Goal: Task Accomplishment & Management: Manage account settings

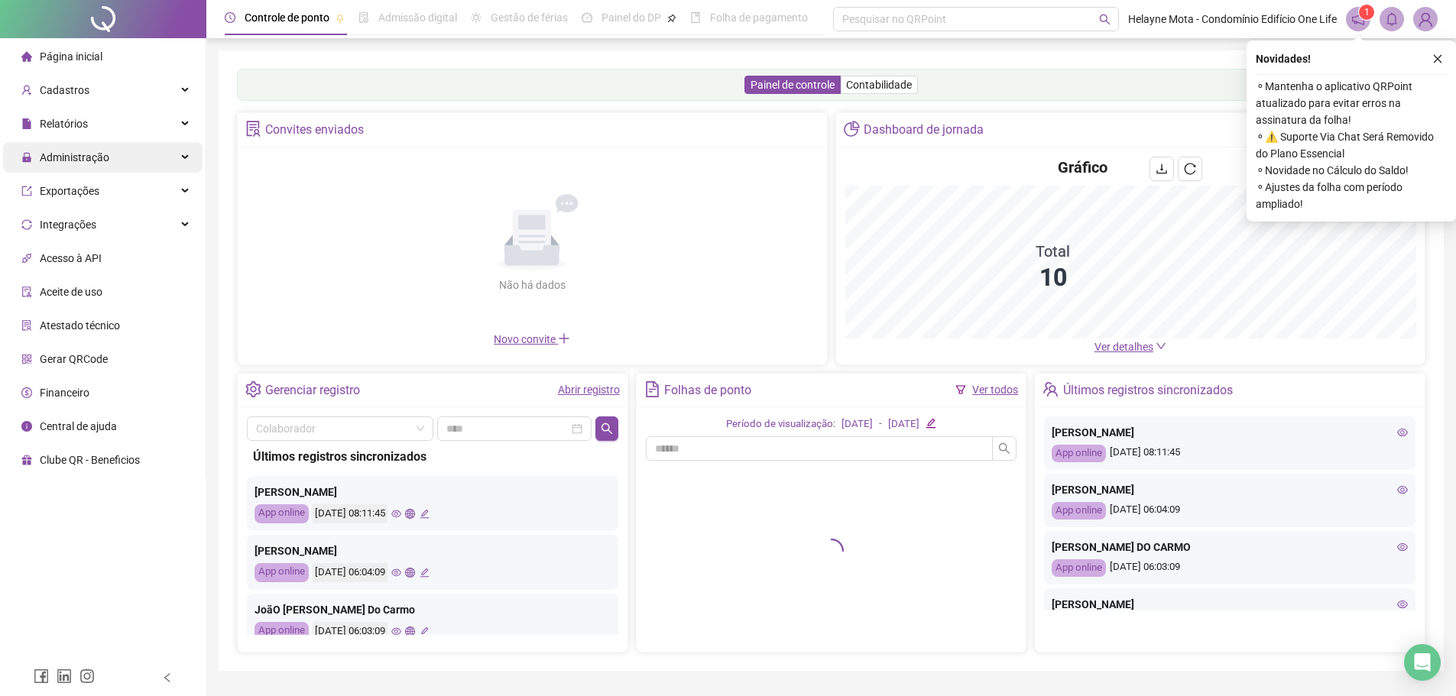
click at [115, 158] on div "Administração" at bounding box center [102, 157] width 199 height 31
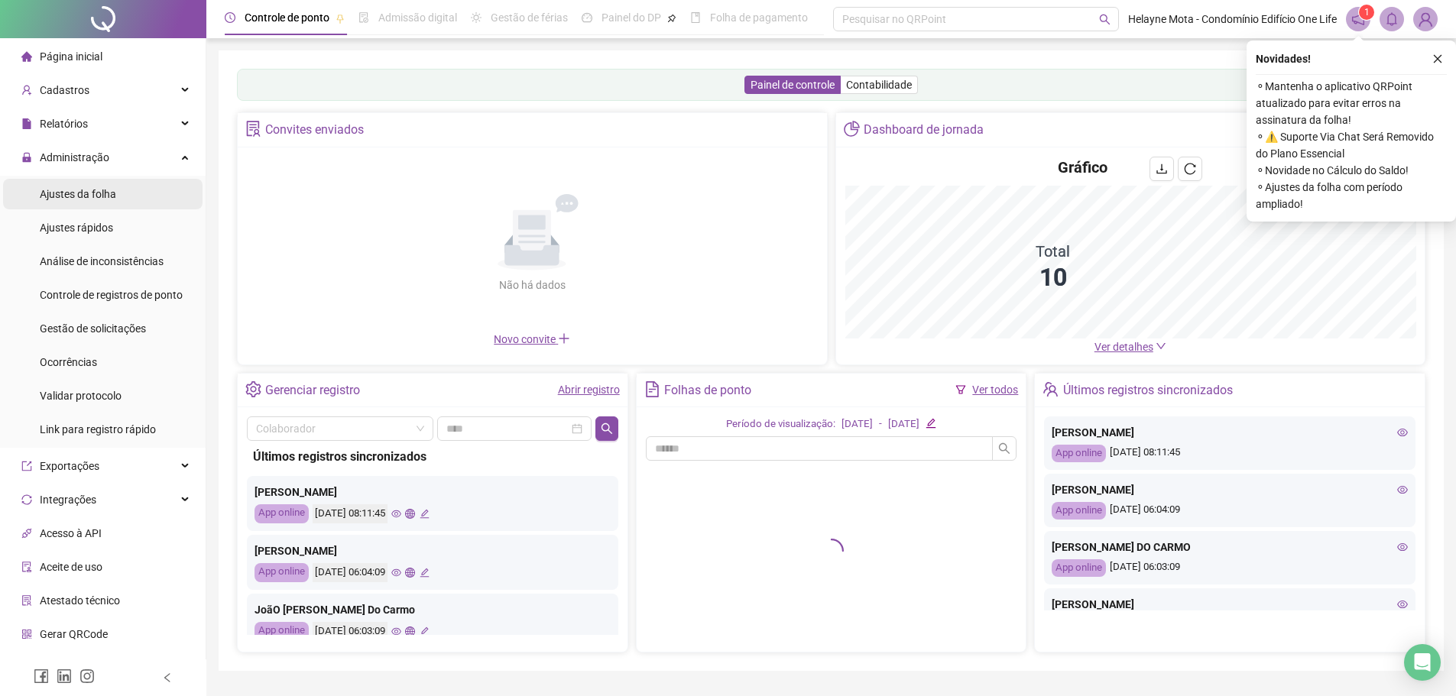
click at [86, 197] on span "Ajustes da folha" at bounding box center [78, 194] width 76 height 12
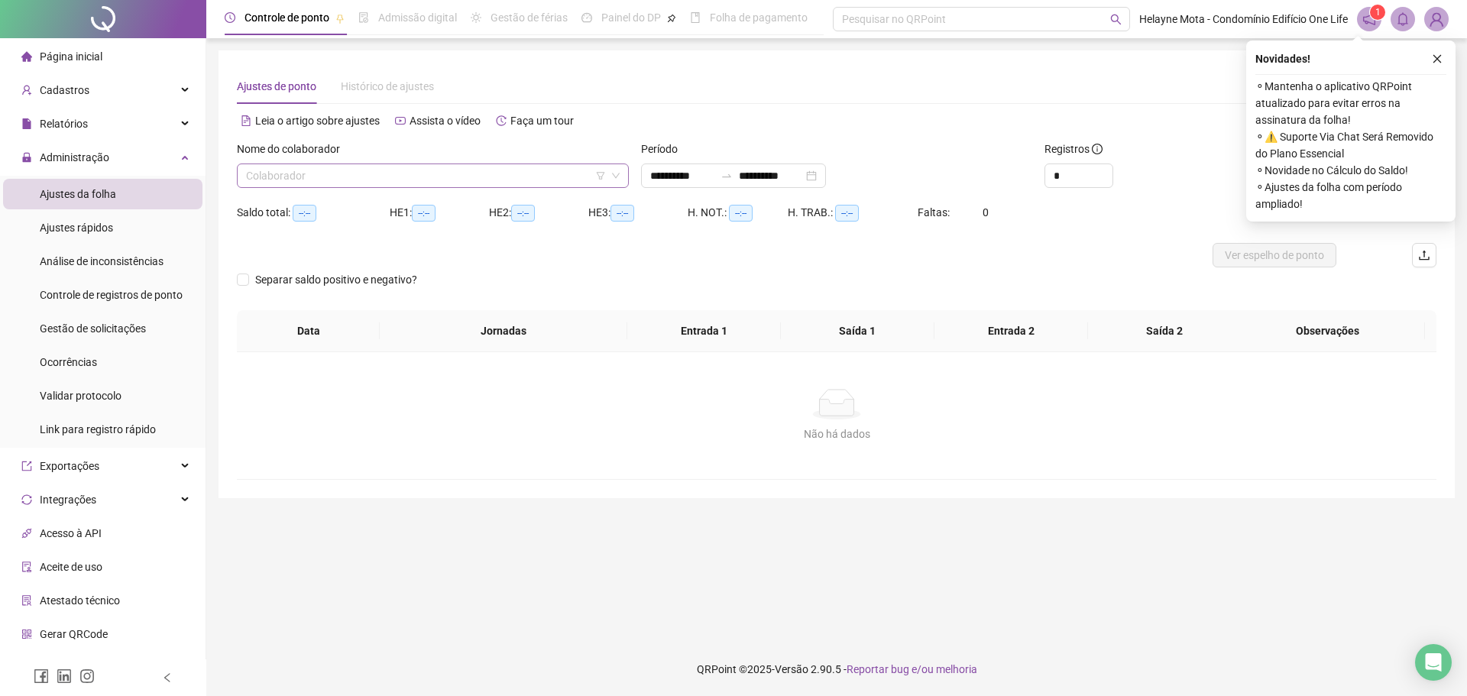
click at [315, 175] on input "search" at bounding box center [426, 175] width 360 height 23
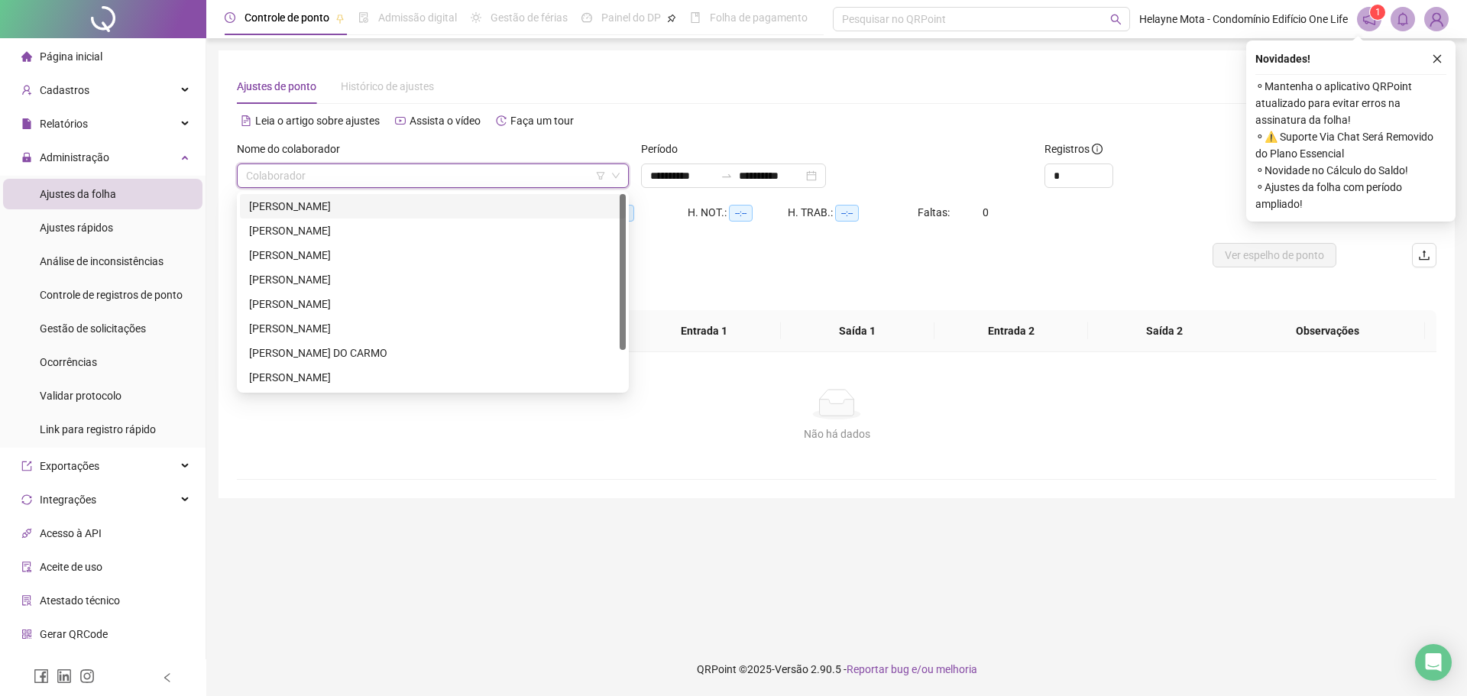
click at [305, 204] on div "[PERSON_NAME]" at bounding box center [433, 206] width 368 height 17
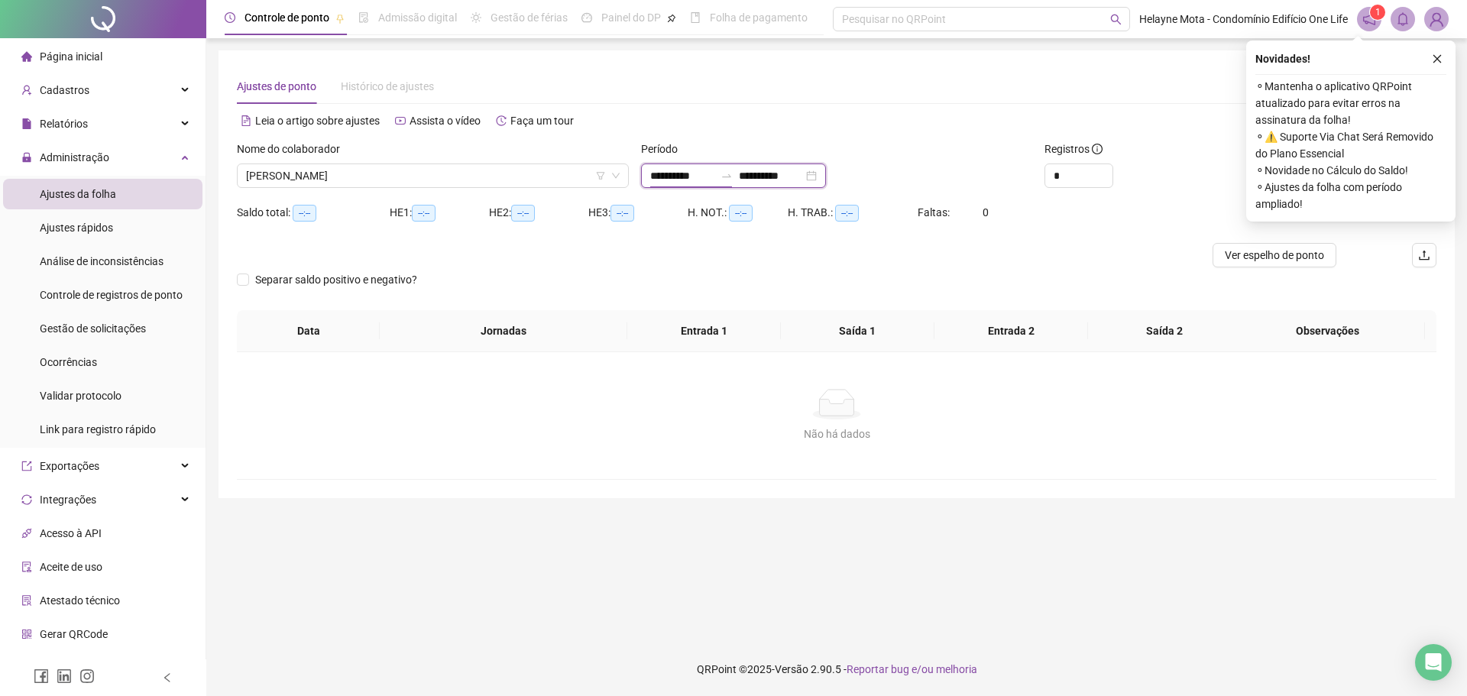
click at [652, 180] on input "**********" at bounding box center [682, 175] width 64 height 17
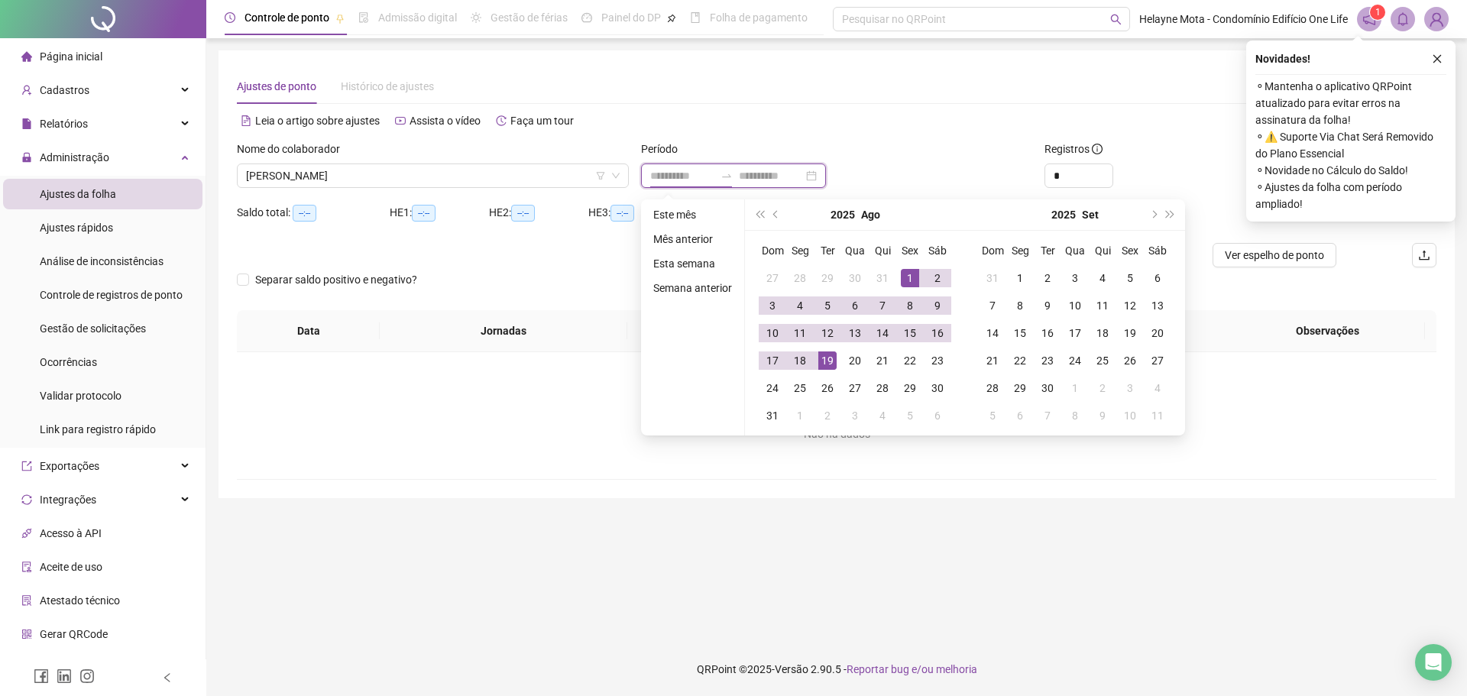
type input "**********"
click at [772, 209] on button "prev-year" at bounding box center [776, 214] width 17 height 31
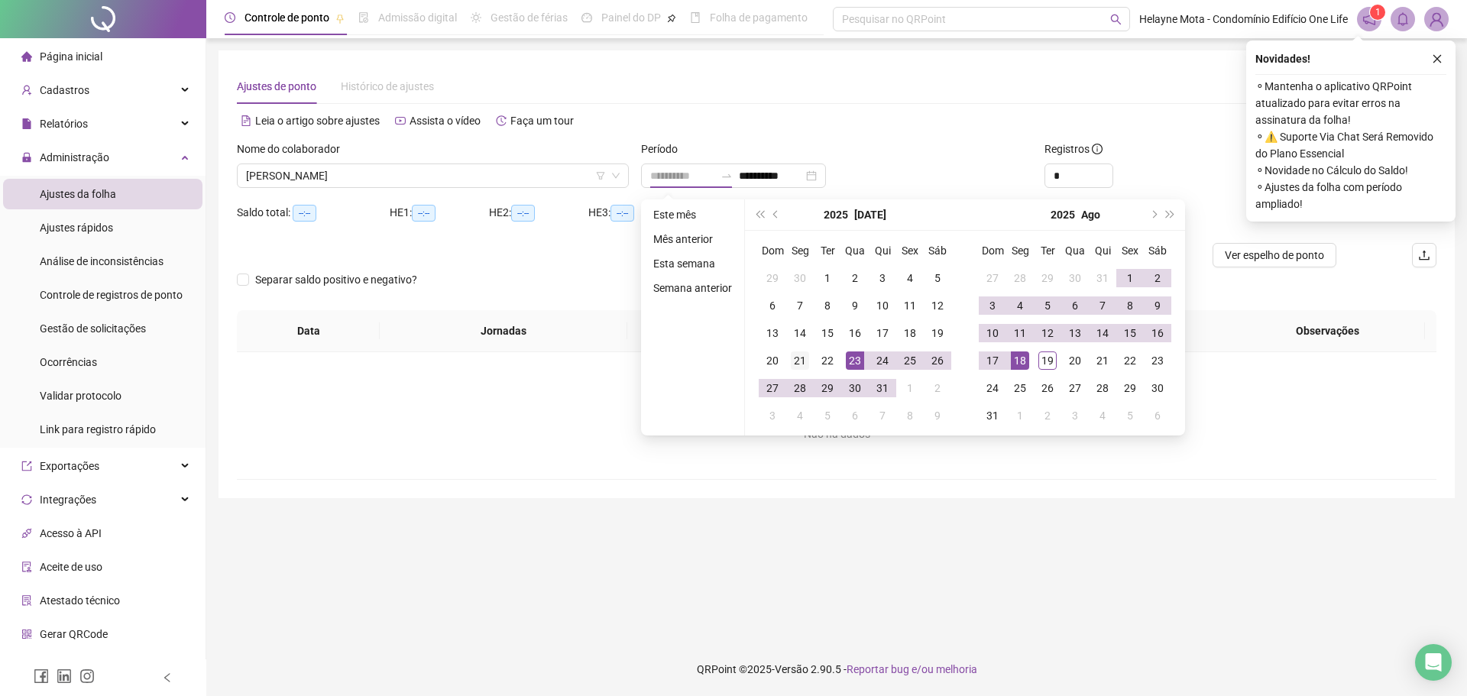
type input "**********"
click at [799, 363] on div "21" at bounding box center [800, 361] width 18 height 18
type input "**********"
click at [1051, 359] on div "19" at bounding box center [1048, 361] width 18 height 18
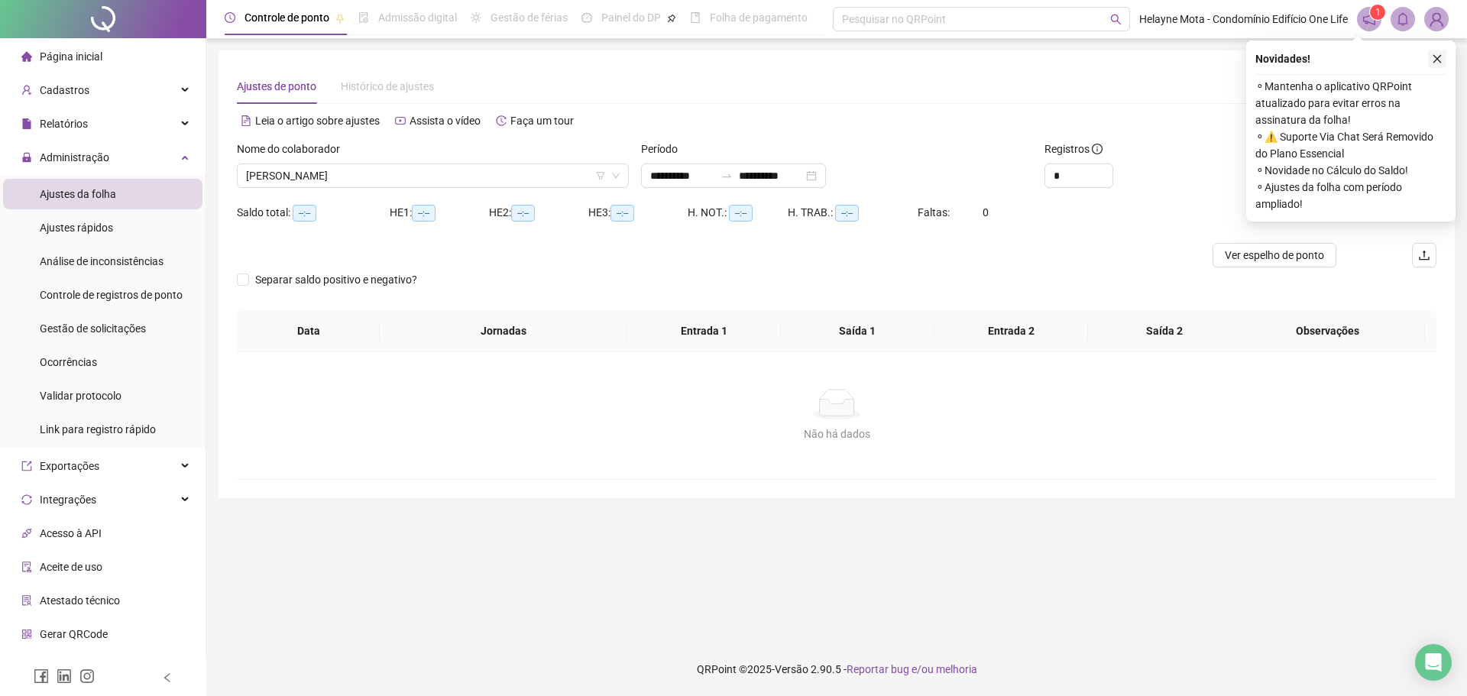
click at [1438, 67] on button "button" at bounding box center [1437, 59] width 18 height 18
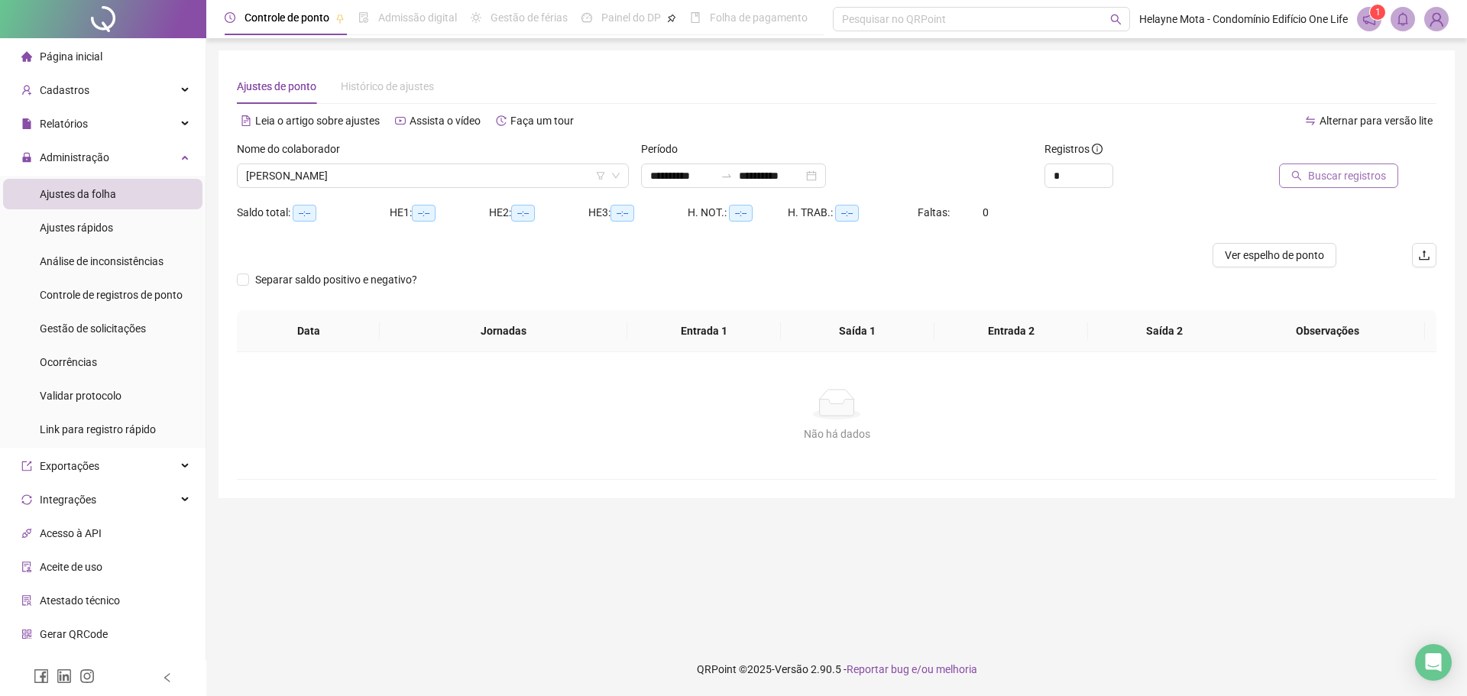
click at [1317, 177] on span "Buscar registros" at bounding box center [1347, 175] width 78 height 17
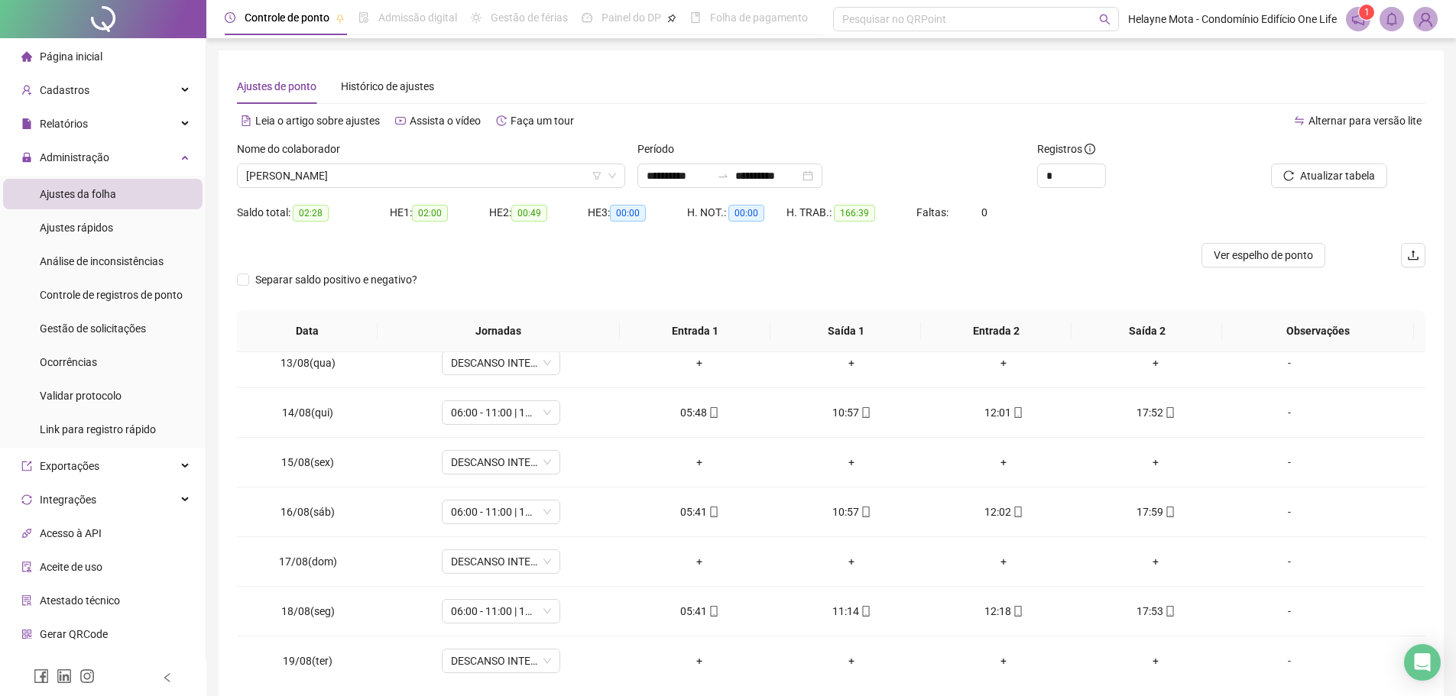
scroll to position [1164, 0]
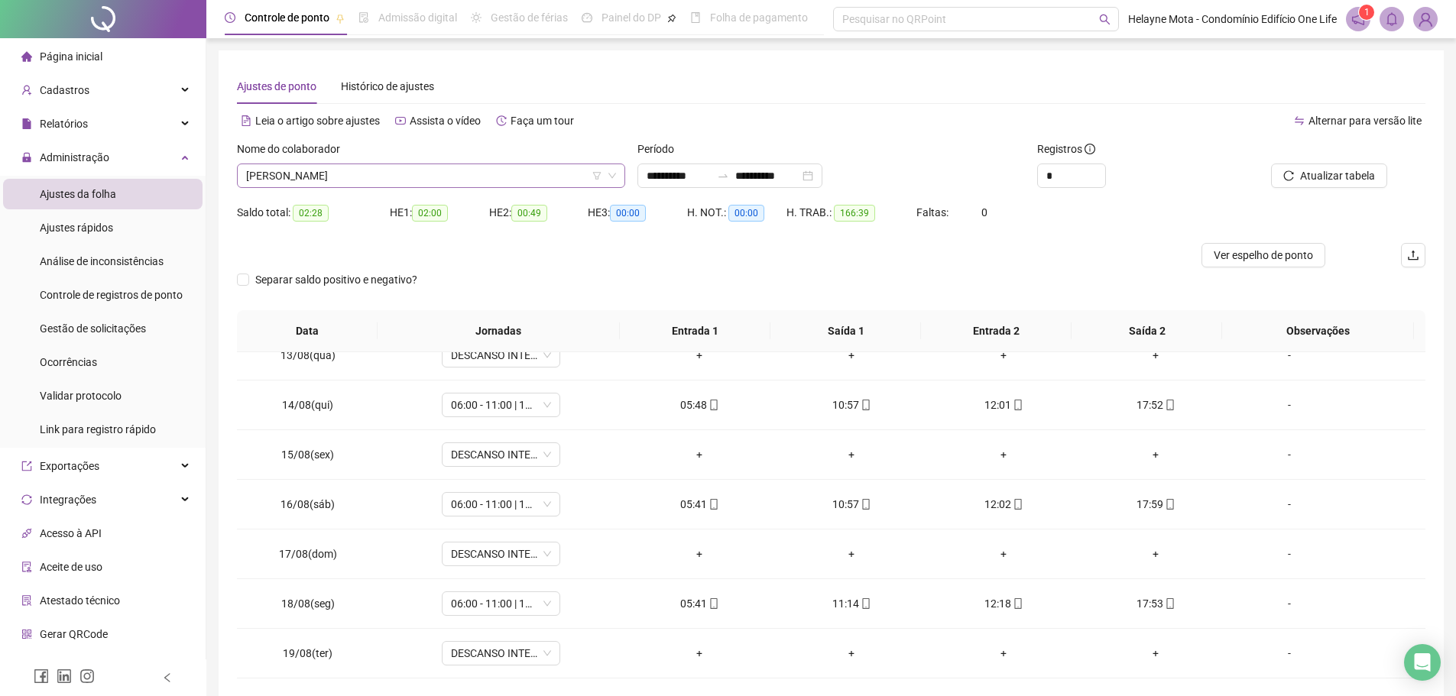
click at [426, 170] on span "[PERSON_NAME]" at bounding box center [431, 175] width 370 height 23
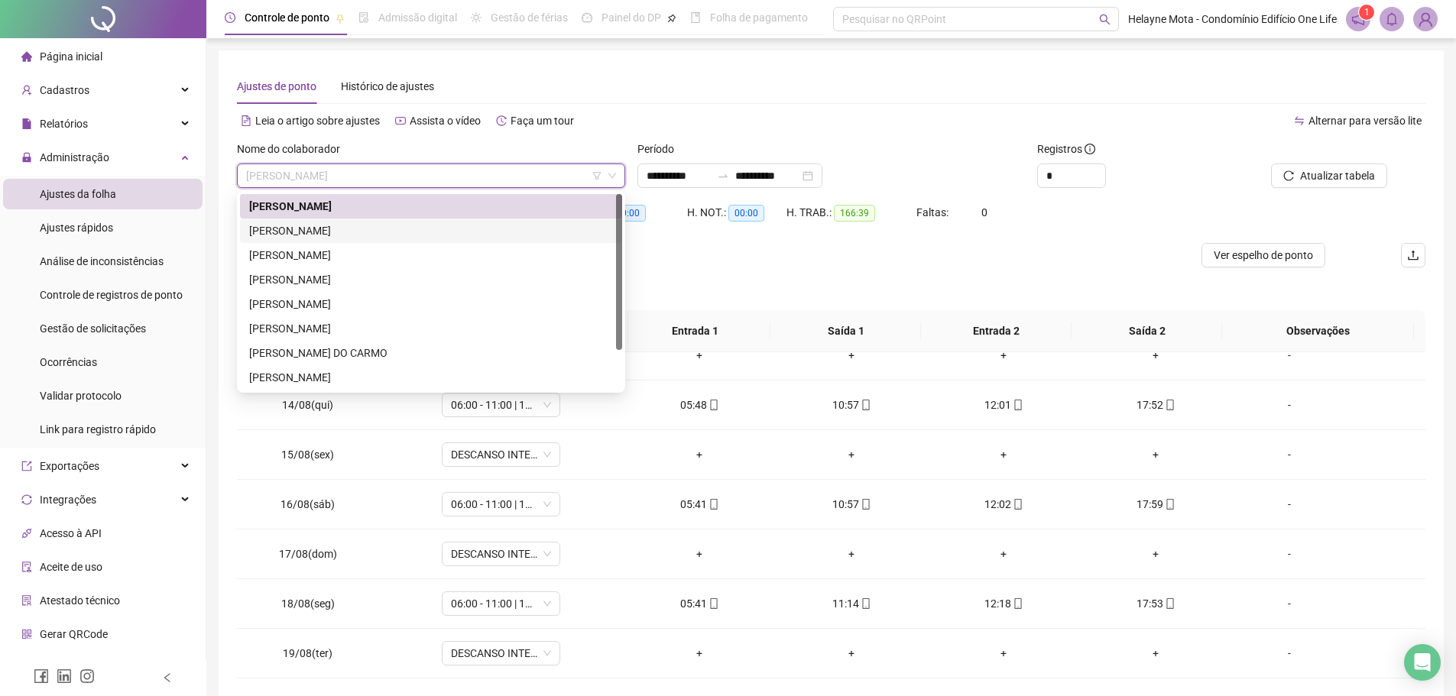
click at [303, 232] on div "[PERSON_NAME]" at bounding box center [431, 230] width 364 height 17
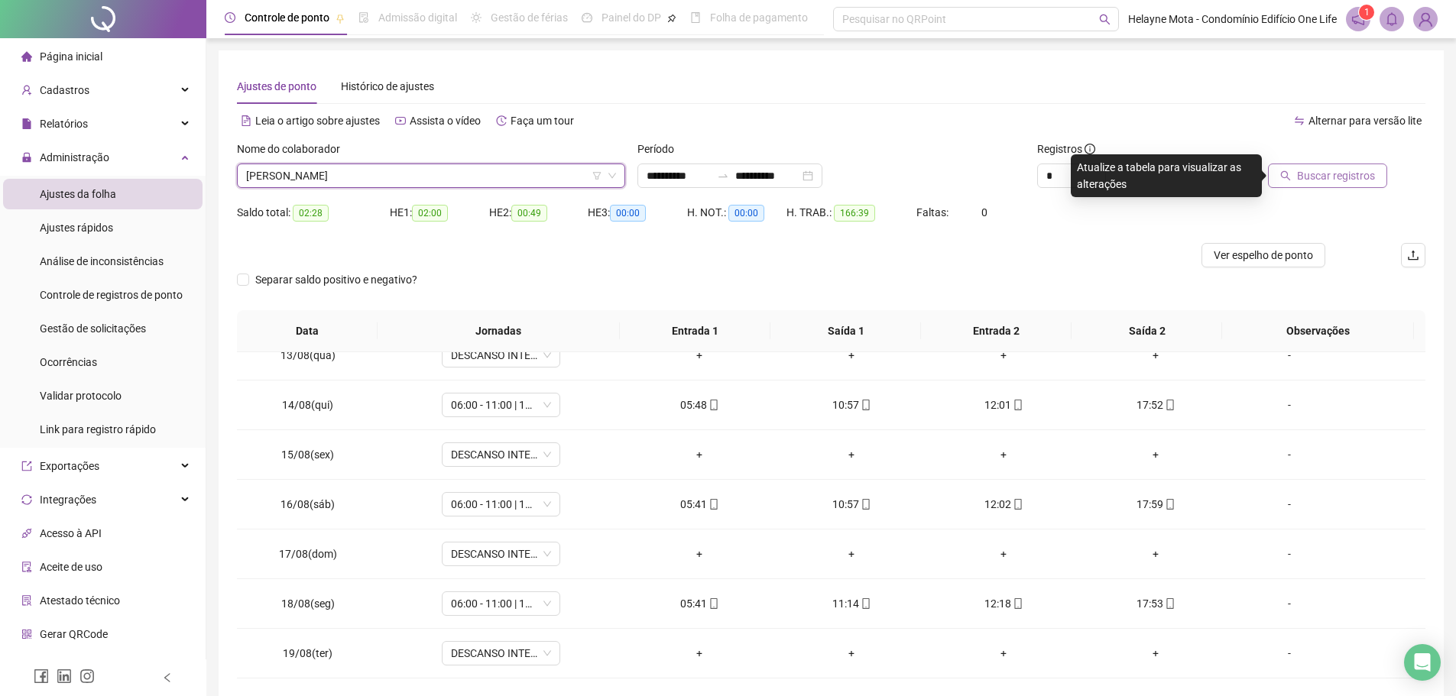
click at [1356, 173] on span "Buscar registros" at bounding box center [1336, 175] width 78 height 17
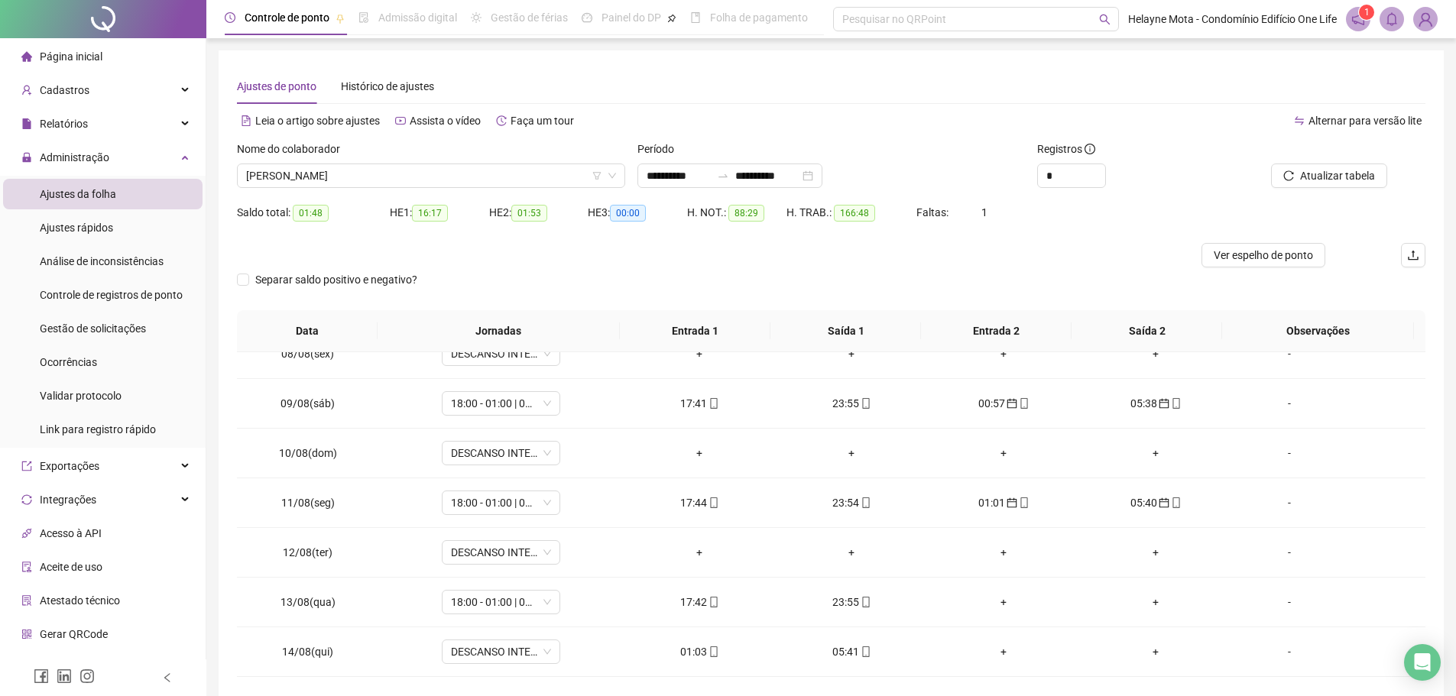
scroll to position [993, 0]
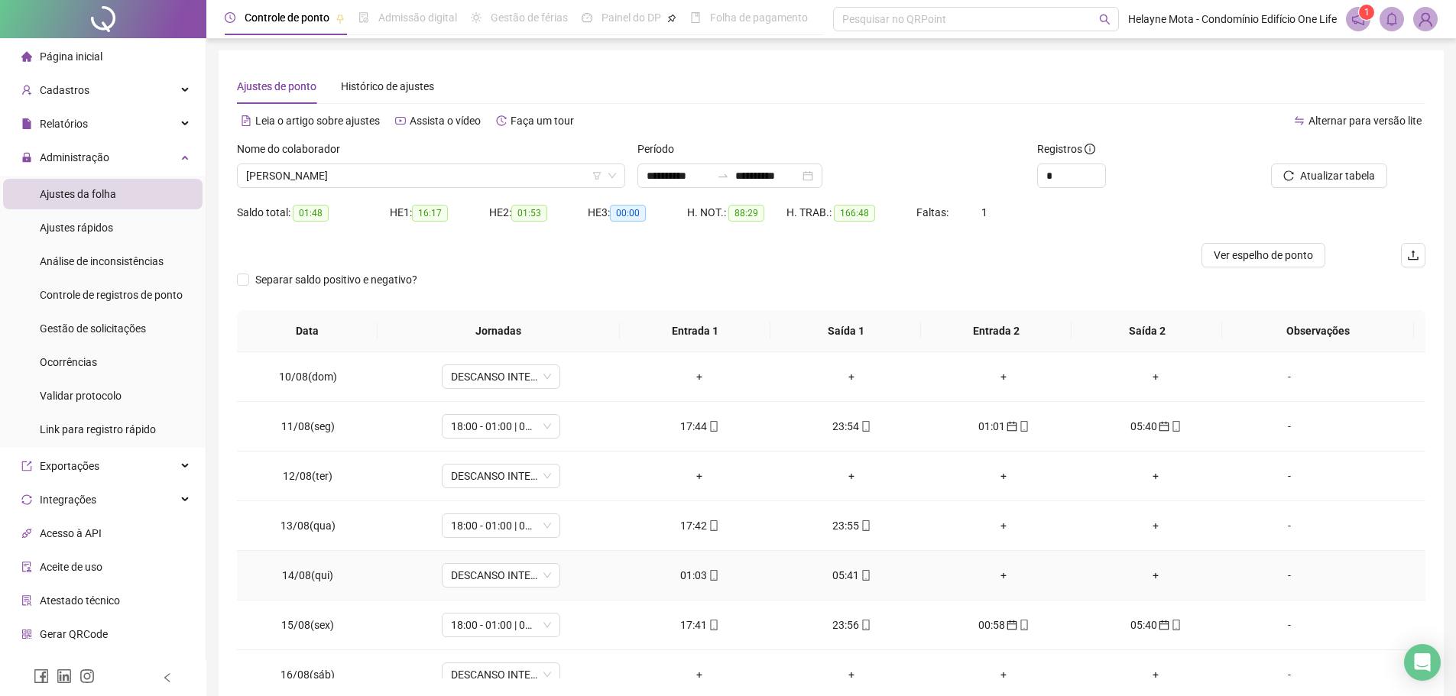
click at [697, 576] on div "01:03" at bounding box center [700, 575] width 128 height 17
type input "**********"
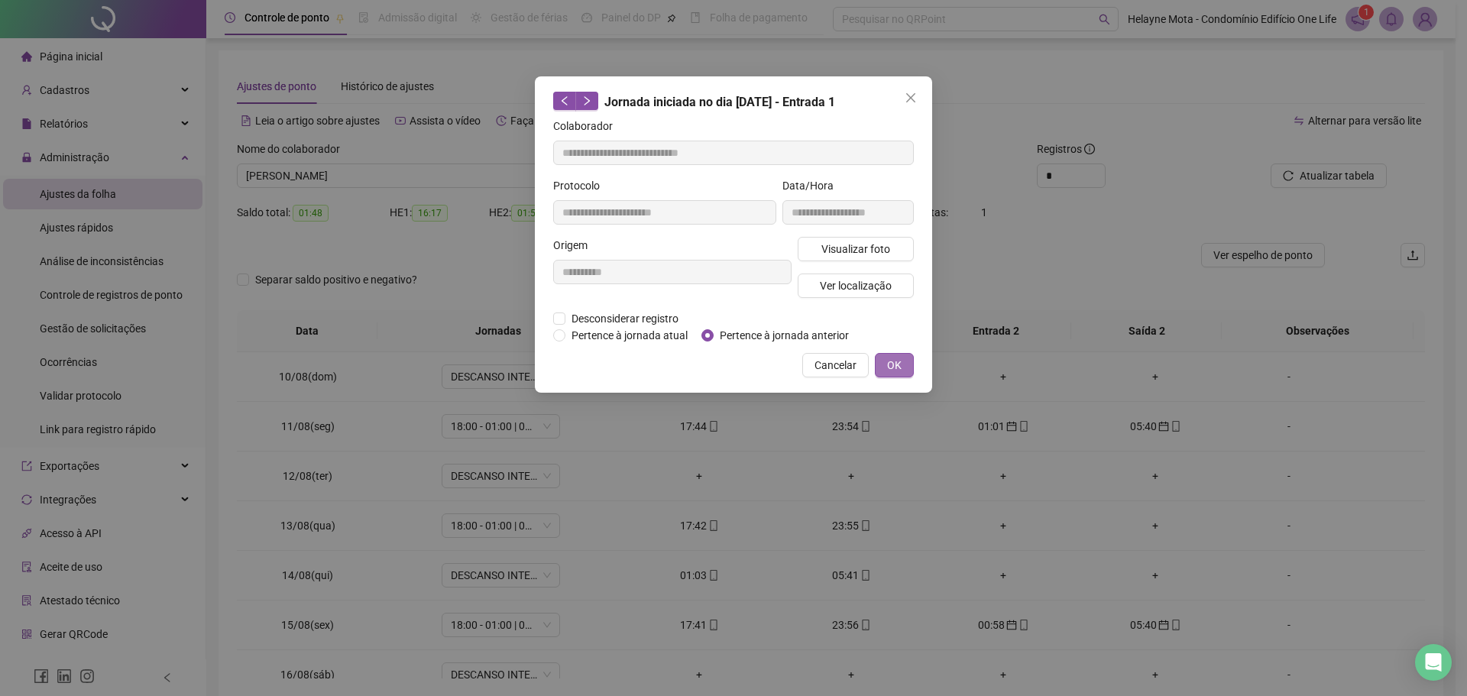
click at [891, 367] on span "OK" at bounding box center [894, 365] width 15 height 17
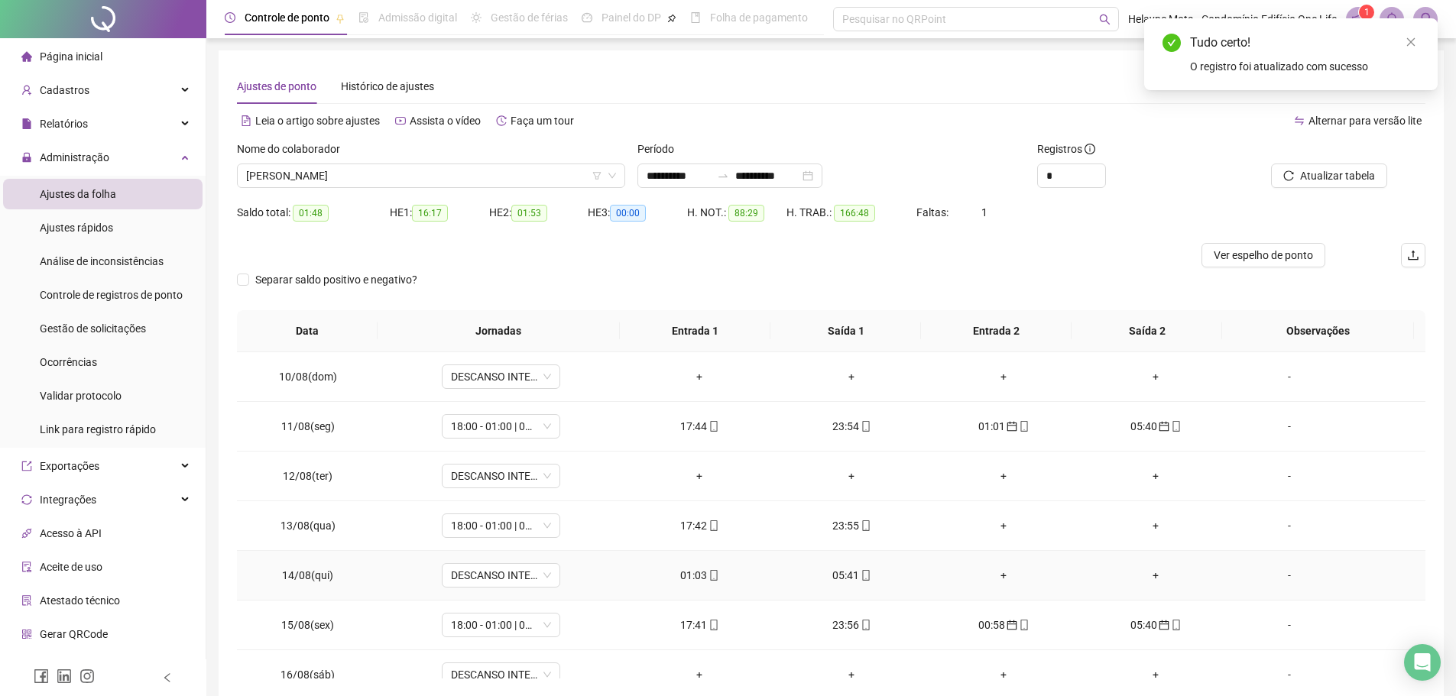
click at [833, 578] on div "05:41" at bounding box center [852, 575] width 128 height 17
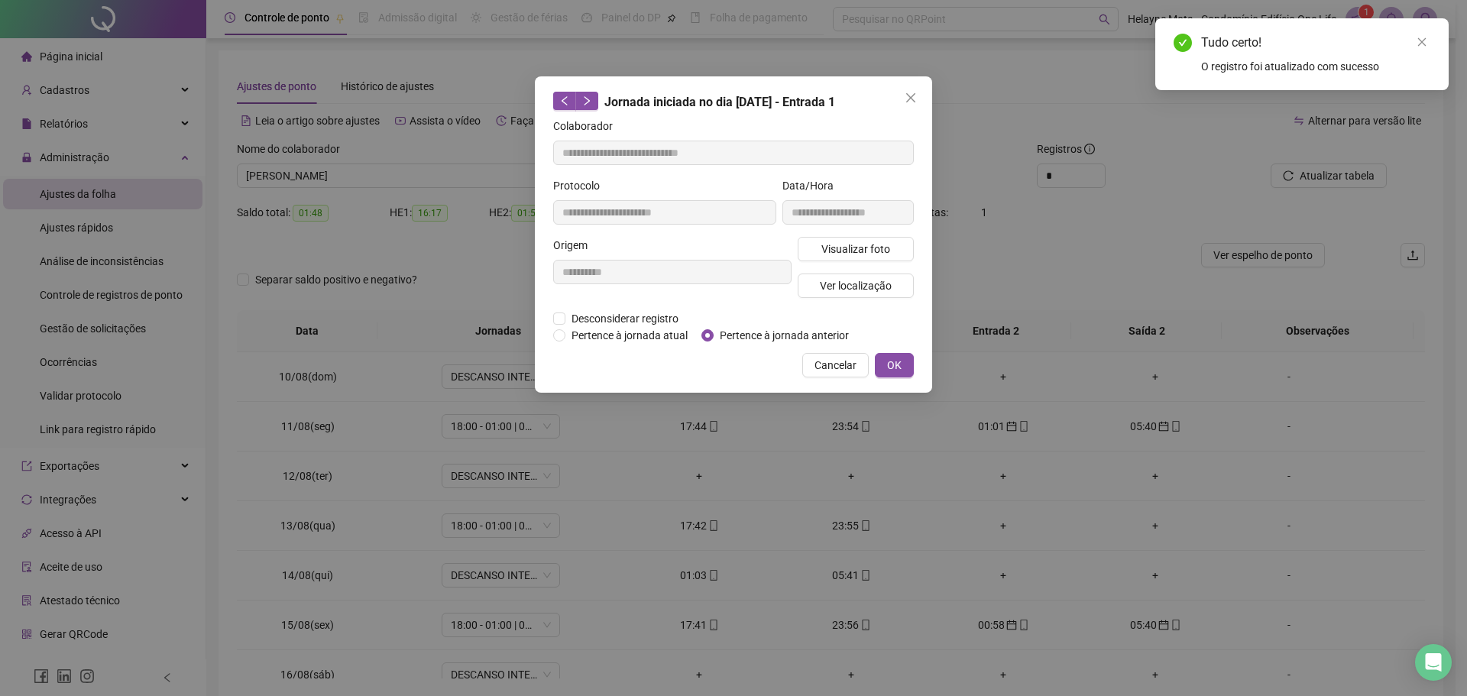
type input "**********"
click at [903, 364] on button "OK" at bounding box center [894, 365] width 39 height 24
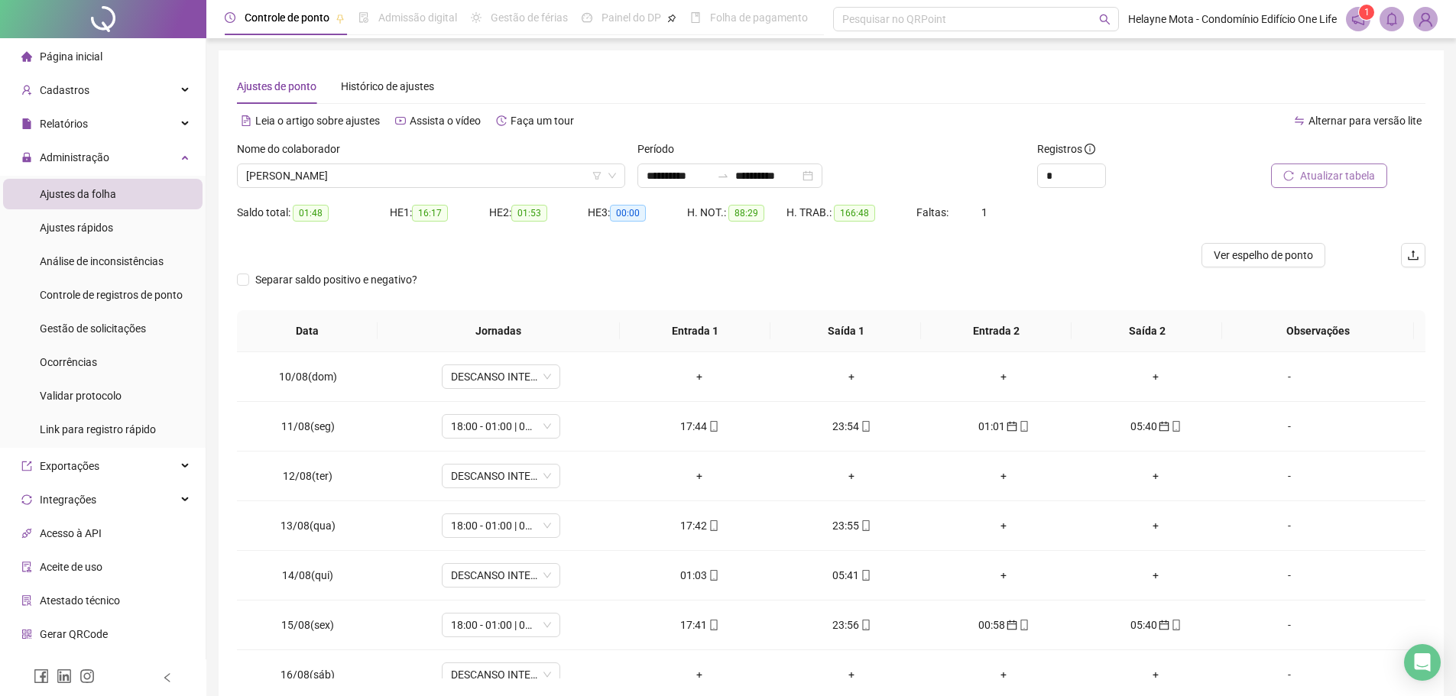
click at [1360, 177] on span "Atualizar tabela" at bounding box center [1337, 175] width 75 height 17
click at [689, 573] on div "05:41" at bounding box center [700, 575] width 128 height 17
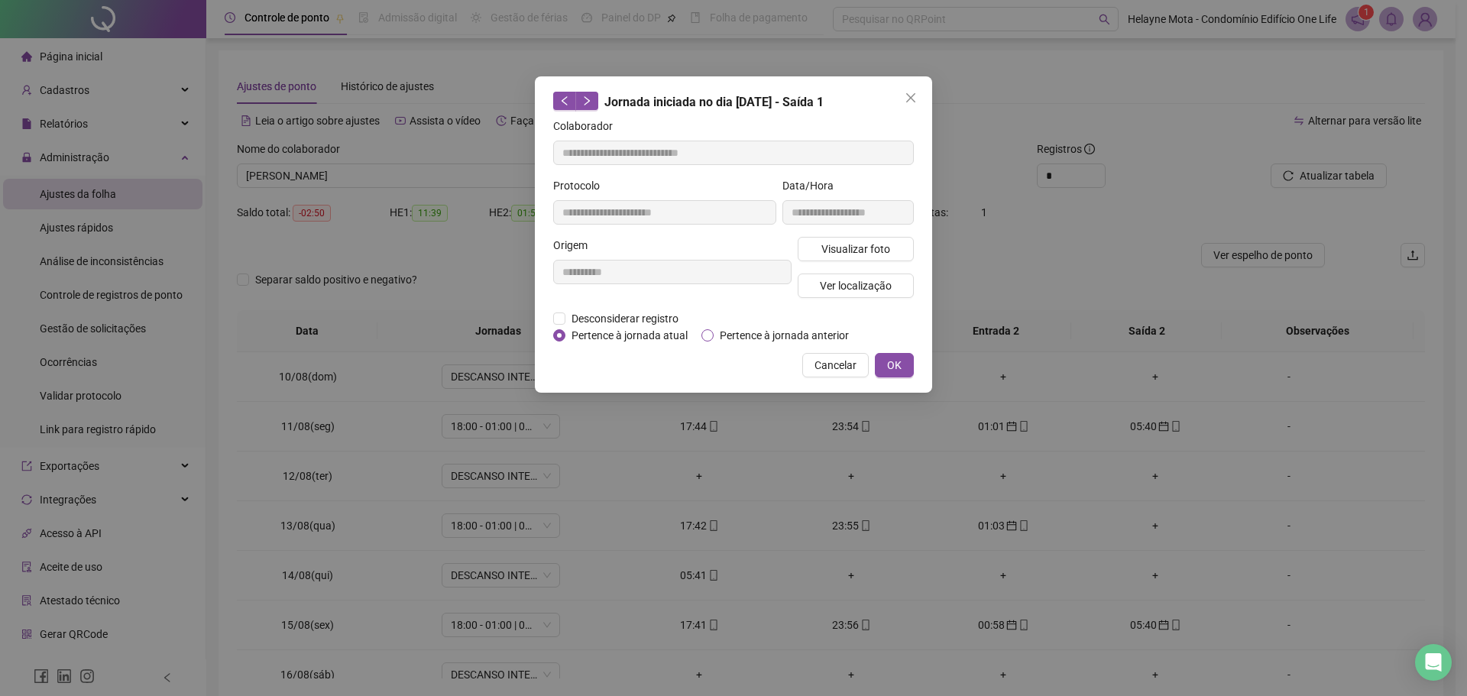
click at [711, 329] on label "Pertence à jornada anterior" at bounding box center [779, 335] width 154 height 17
click at [897, 365] on span "OK" at bounding box center [894, 365] width 15 height 17
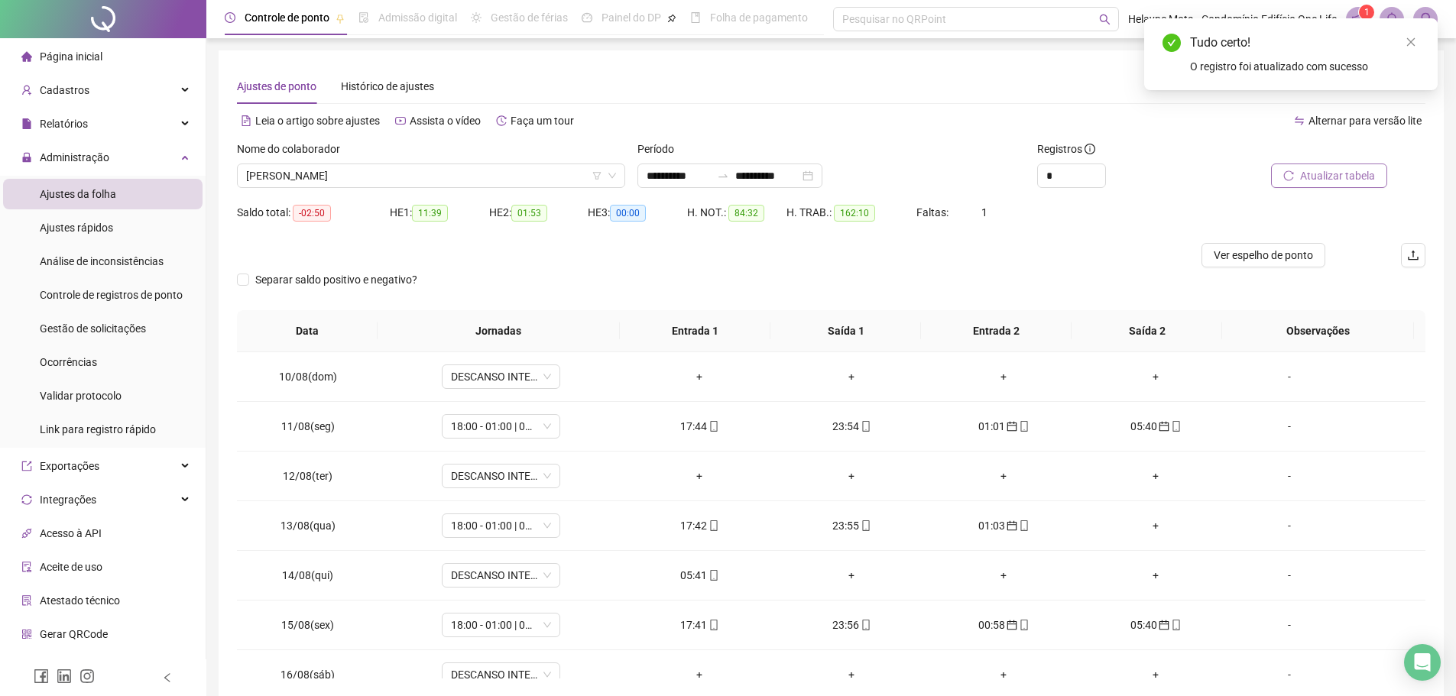
click at [1321, 177] on span "Atualizar tabela" at bounding box center [1337, 175] width 75 height 17
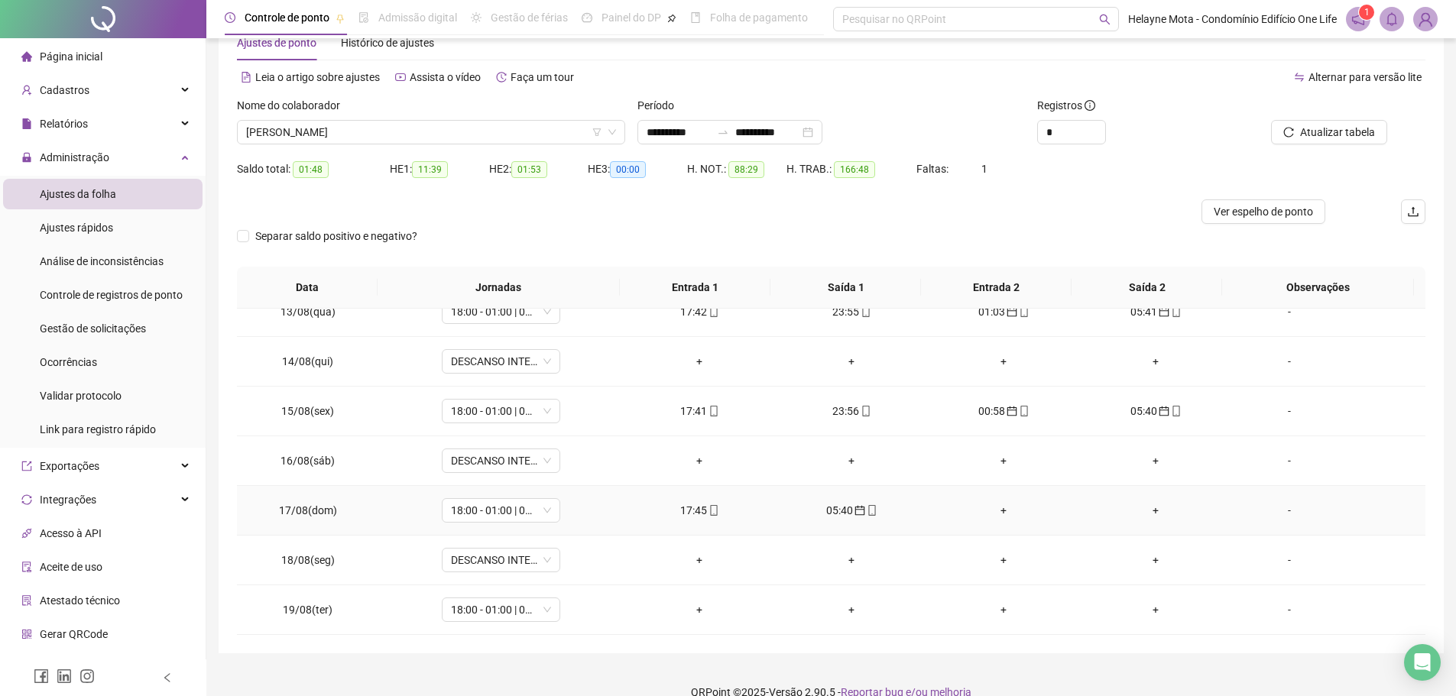
scroll to position [66, 0]
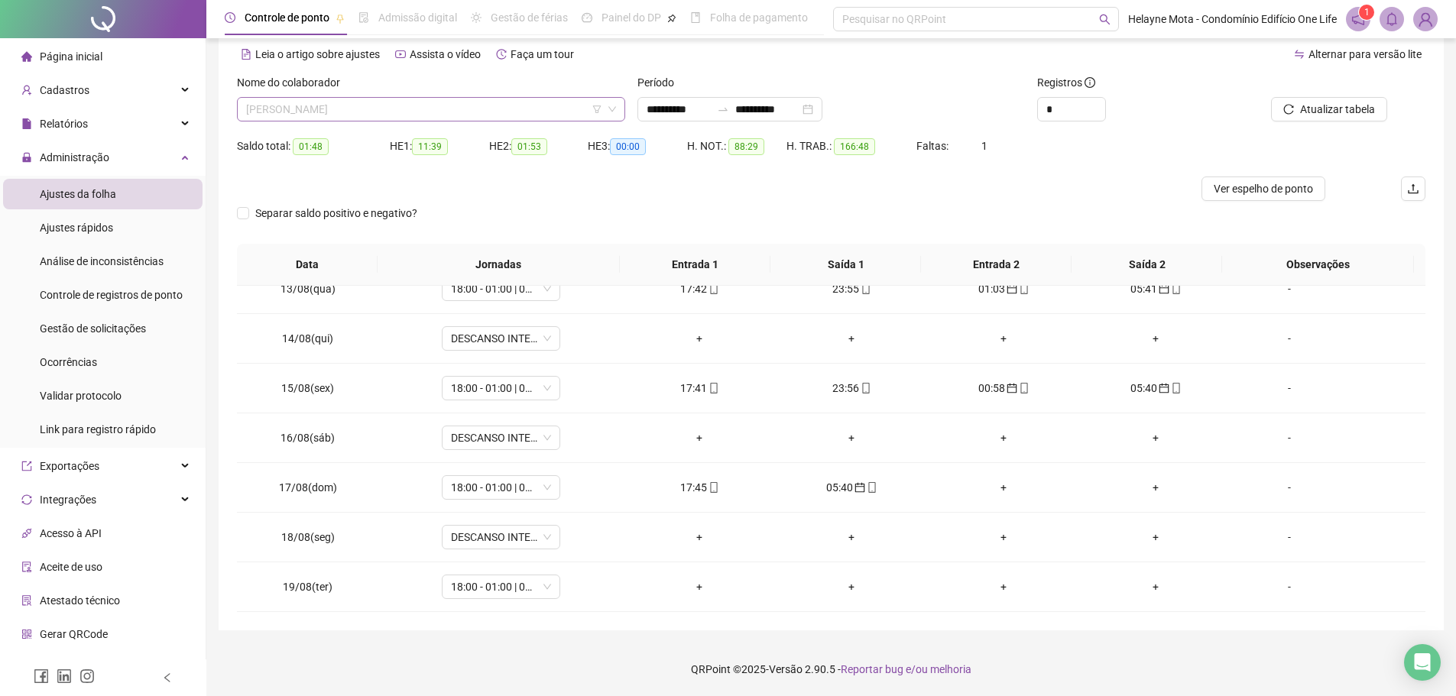
click at [407, 106] on span "[PERSON_NAME]" at bounding box center [431, 109] width 370 height 23
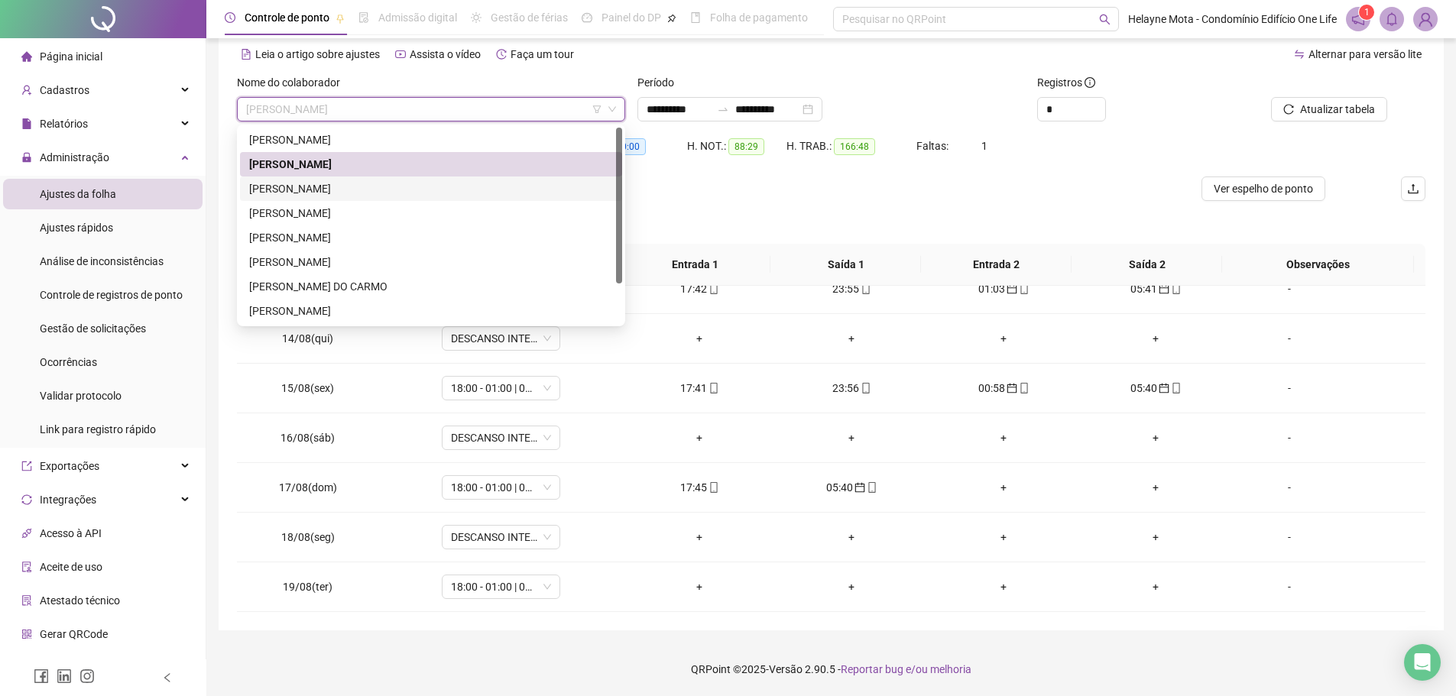
click at [341, 184] on div "[PERSON_NAME]" at bounding box center [431, 188] width 364 height 17
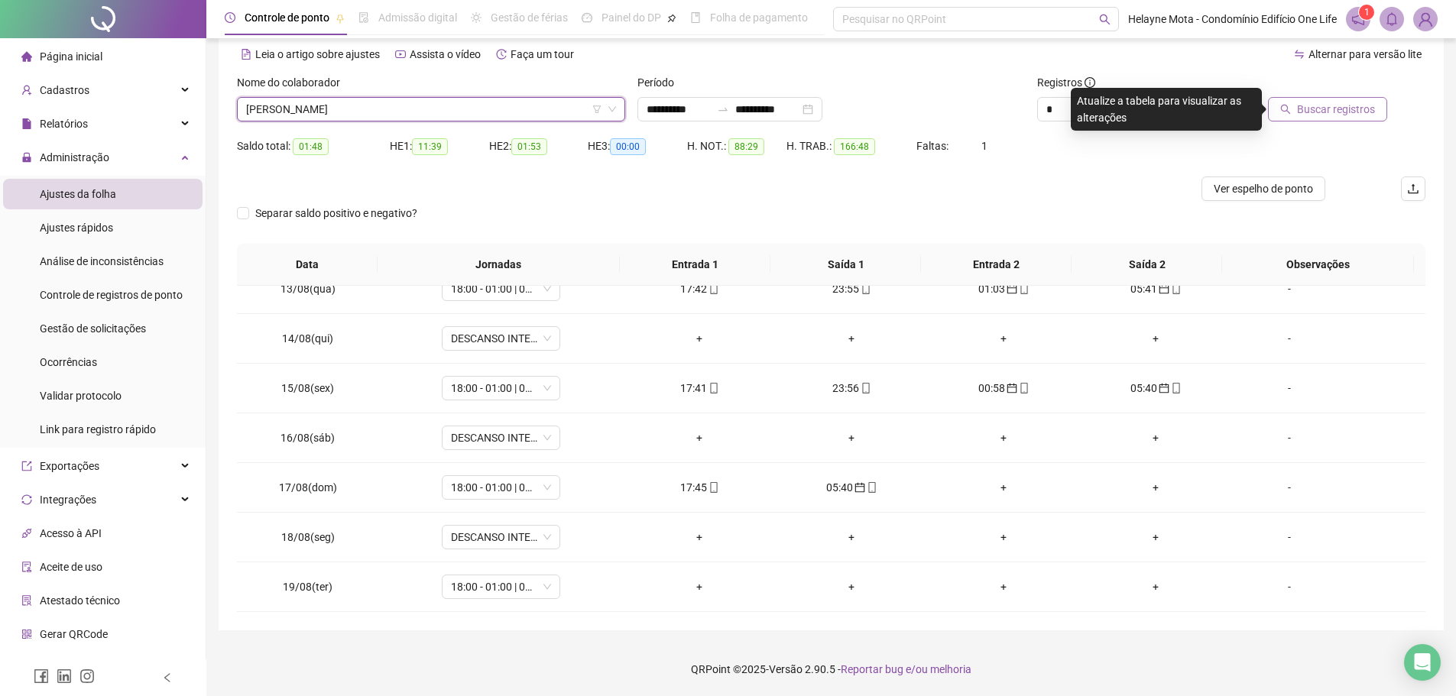
click at [1313, 116] on span "Buscar registros" at bounding box center [1336, 109] width 78 height 17
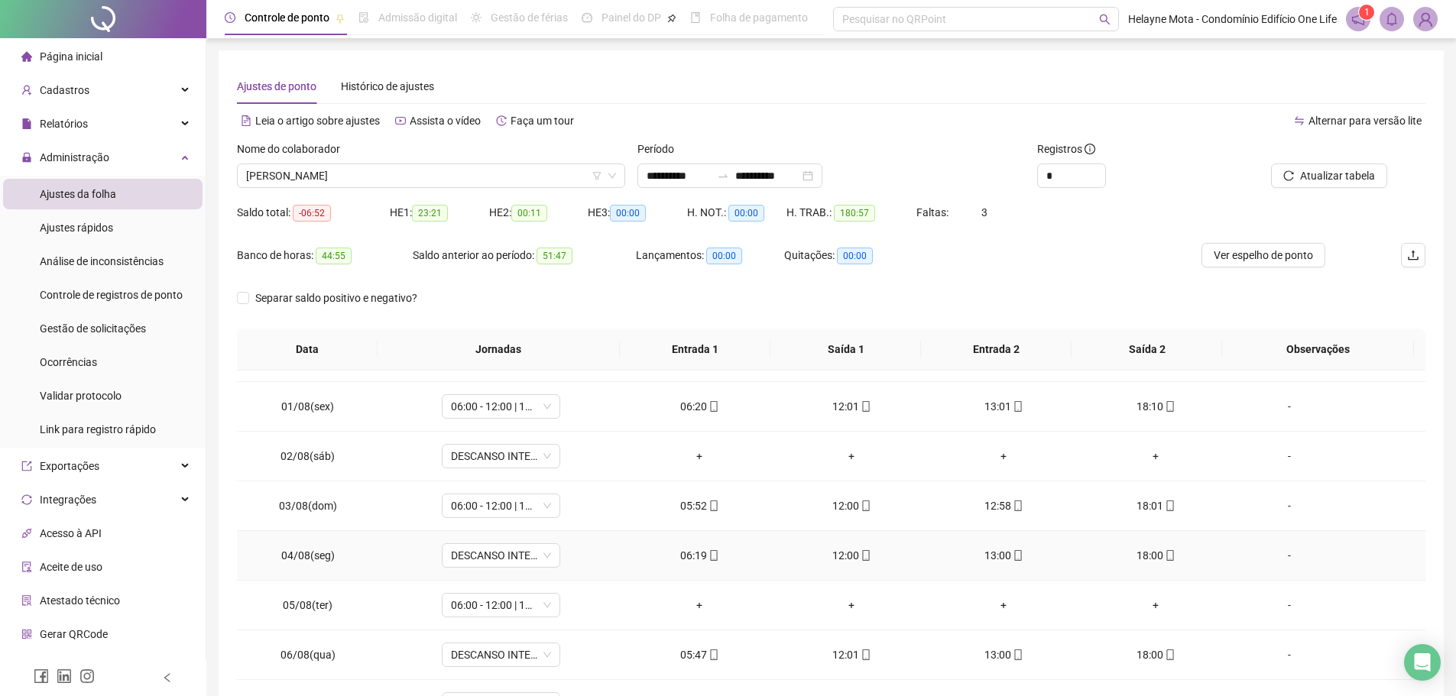
scroll to position [611, 0]
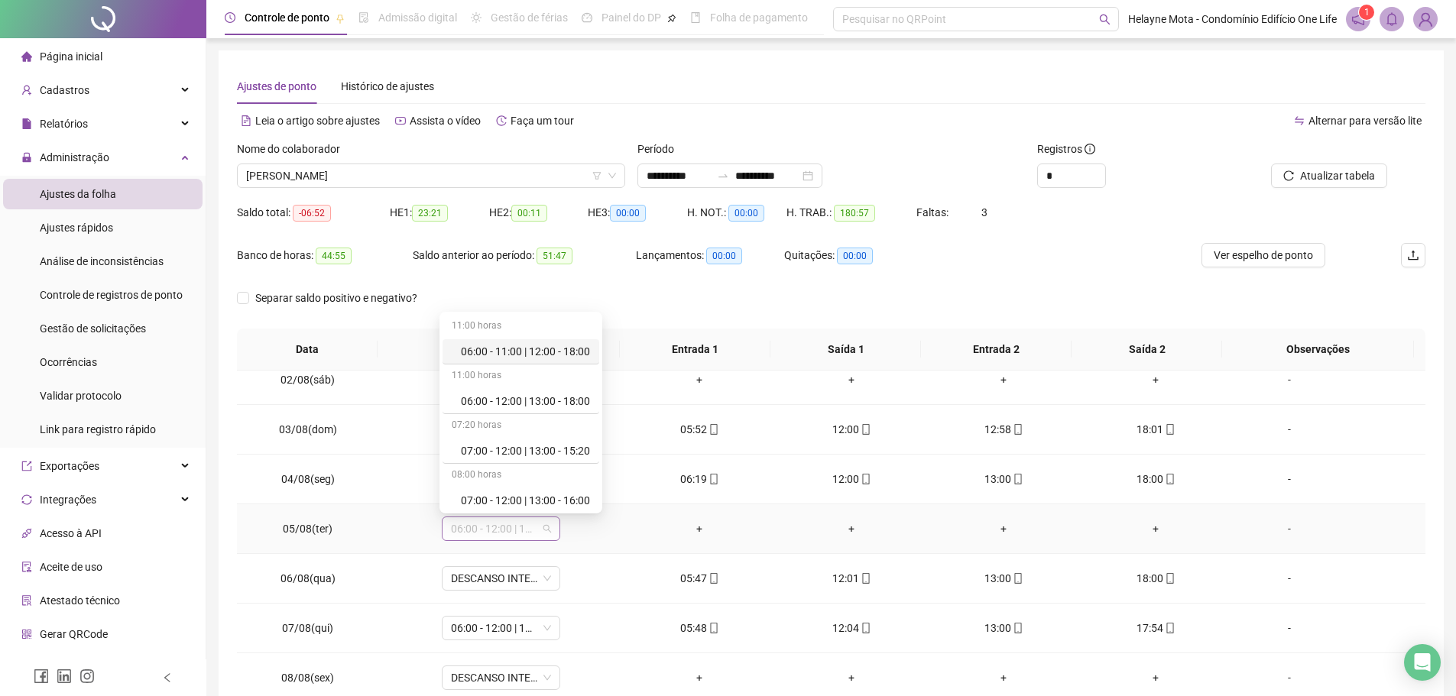
click at [544, 528] on span "06:00 - 12:00 | 13:00 - 18:00" at bounding box center [501, 528] width 100 height 23
click at [528, 446] on div "Folga" at bounding box center [525, 445] width 129 height 17
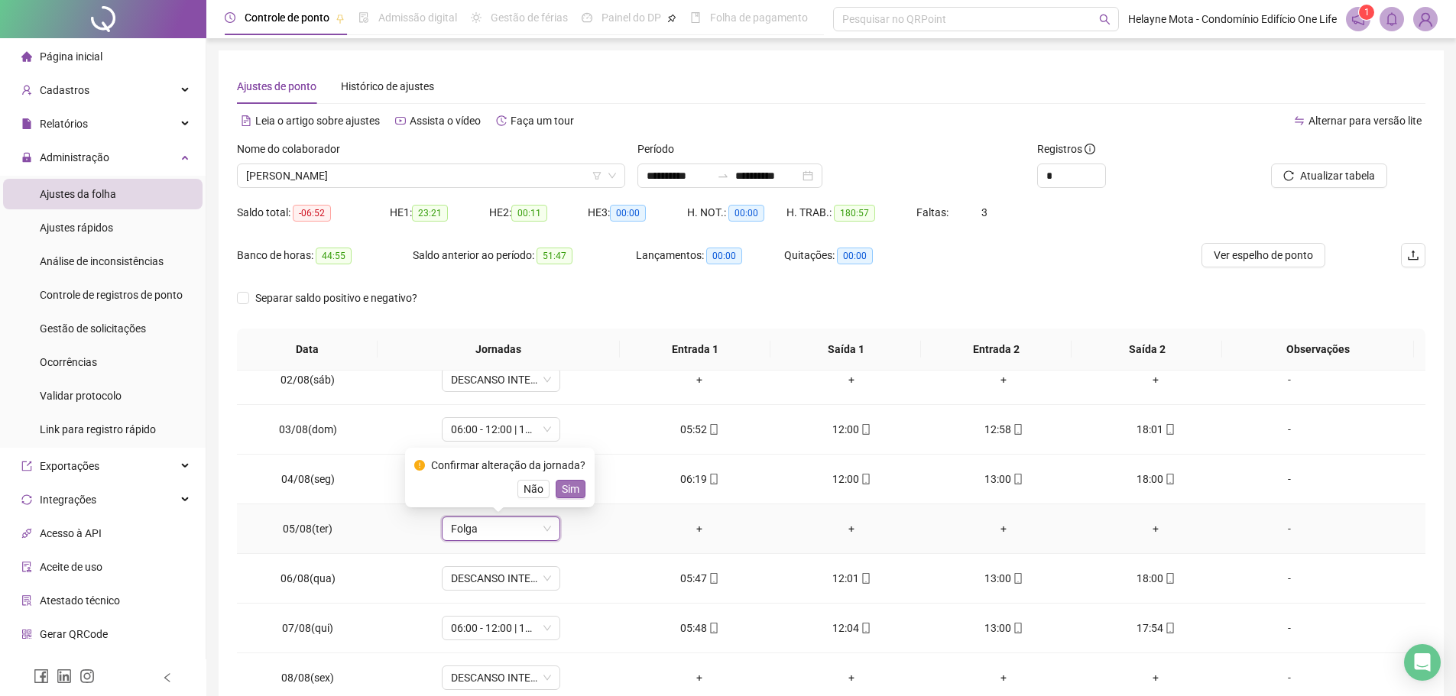
click at [572, 488] on span "Sim" at bounding box center [571, 489] width 18 height 17
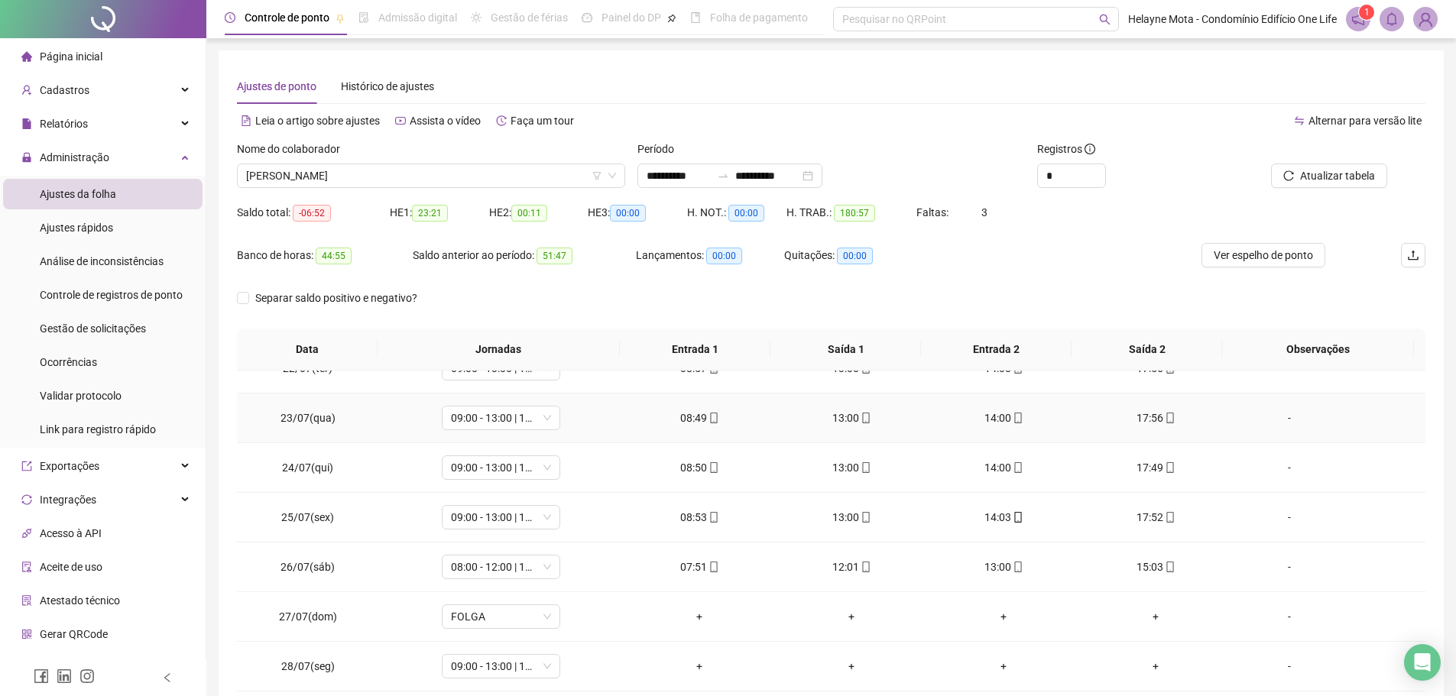
scroll to position [153, 0]
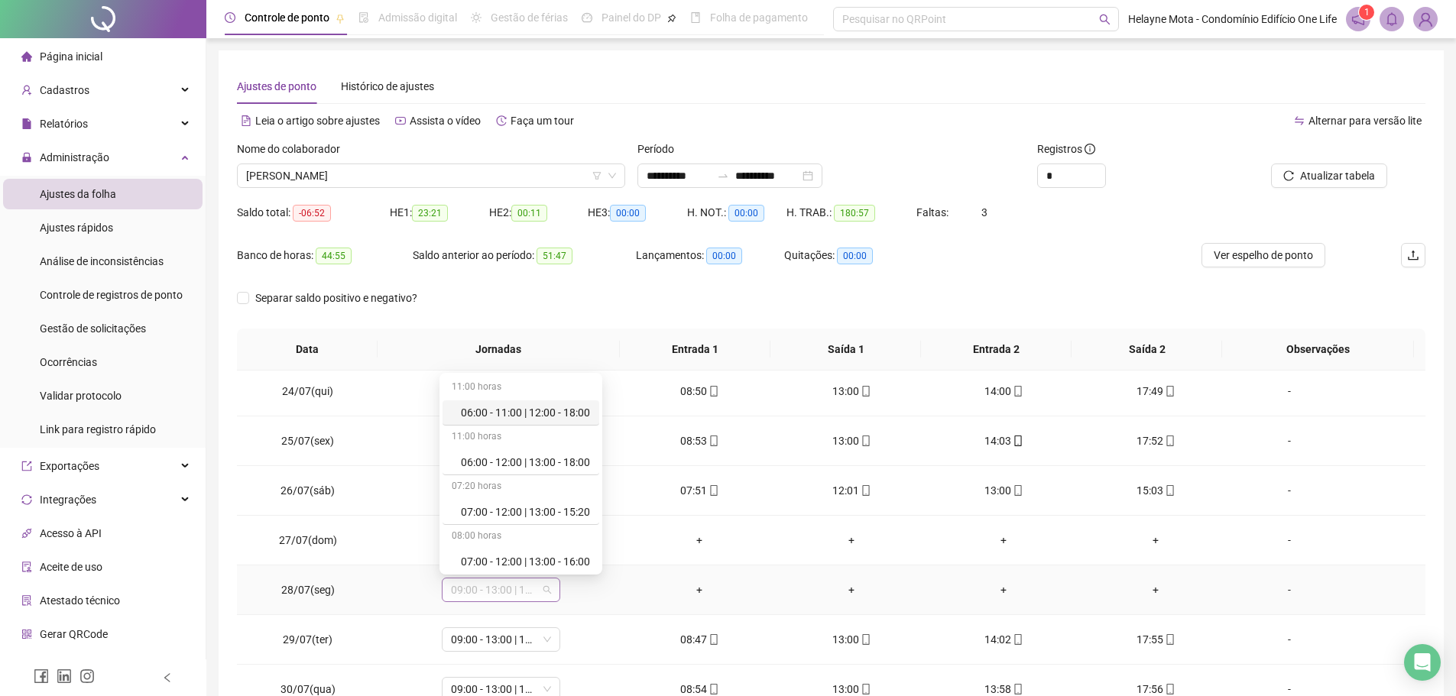
click at [543, 590] on span "09:00 - 13:00 | 14:00 - 18:00" at bounding box center [501, 590] width 100 height 23
click at [520, 453] on div "Folga" at bounding box center [525, 459] width 129 height 17
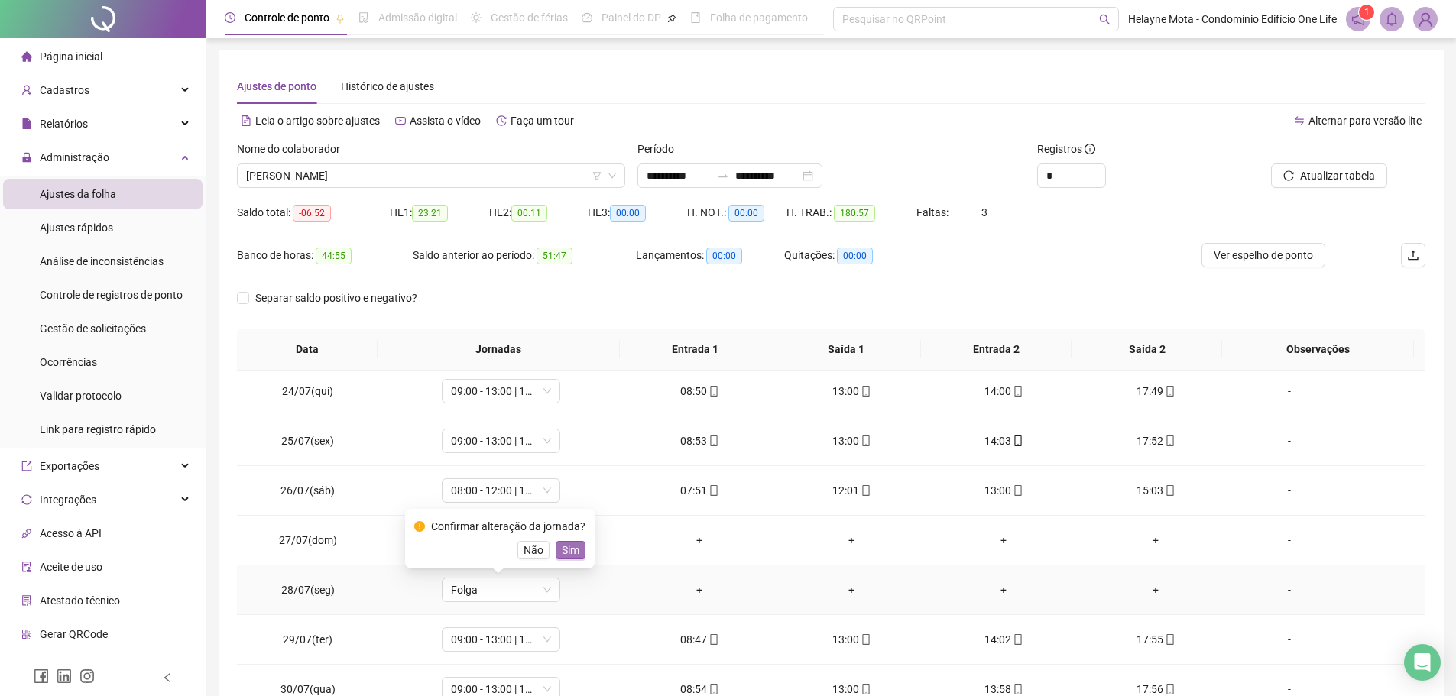
click at [563, 548] on span "Sim" at bounding box center [571, 550] width 18 height 17
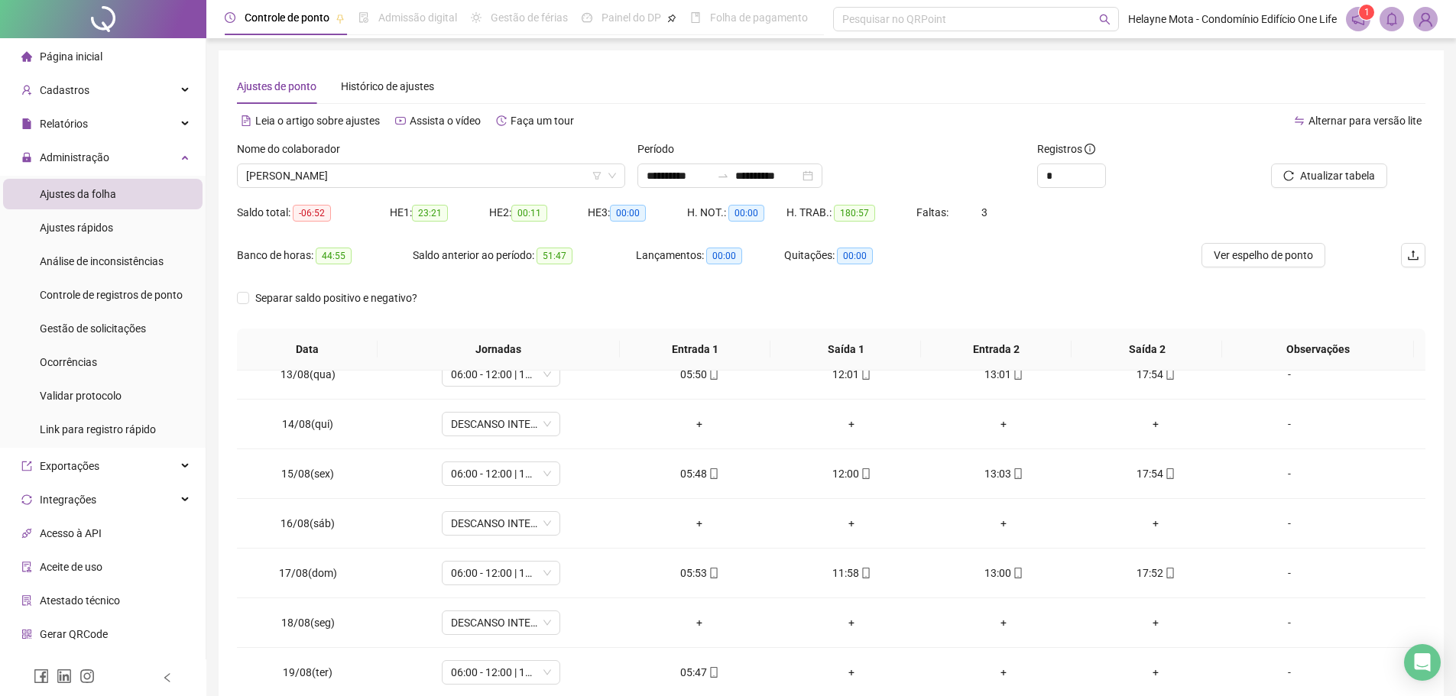
scroll to position [1164, 0]
click at [358, 170] on span "[PERSON_NAME]" at bounding box center [431, 175] width 370 height 23
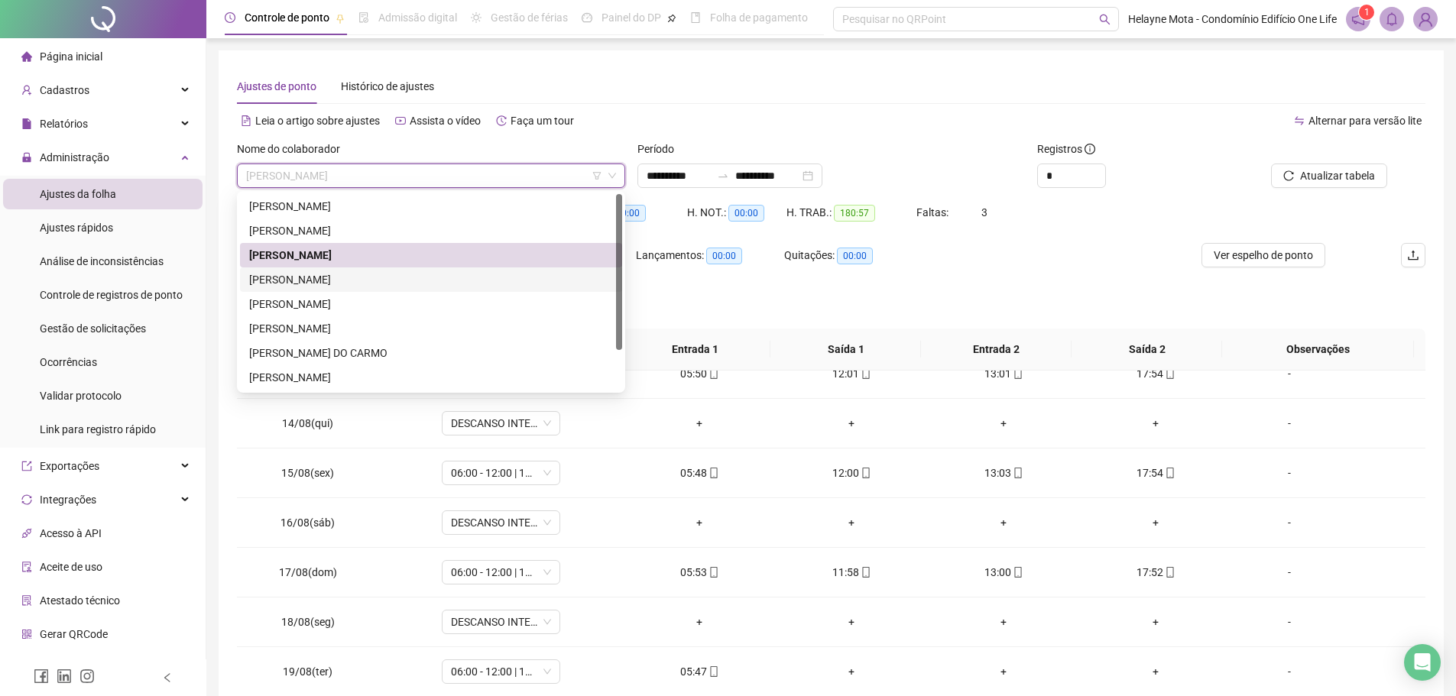
click at [303, 279] on div "[PERSON_NAME]" at bounding box center [431, 279] width 364 height 17
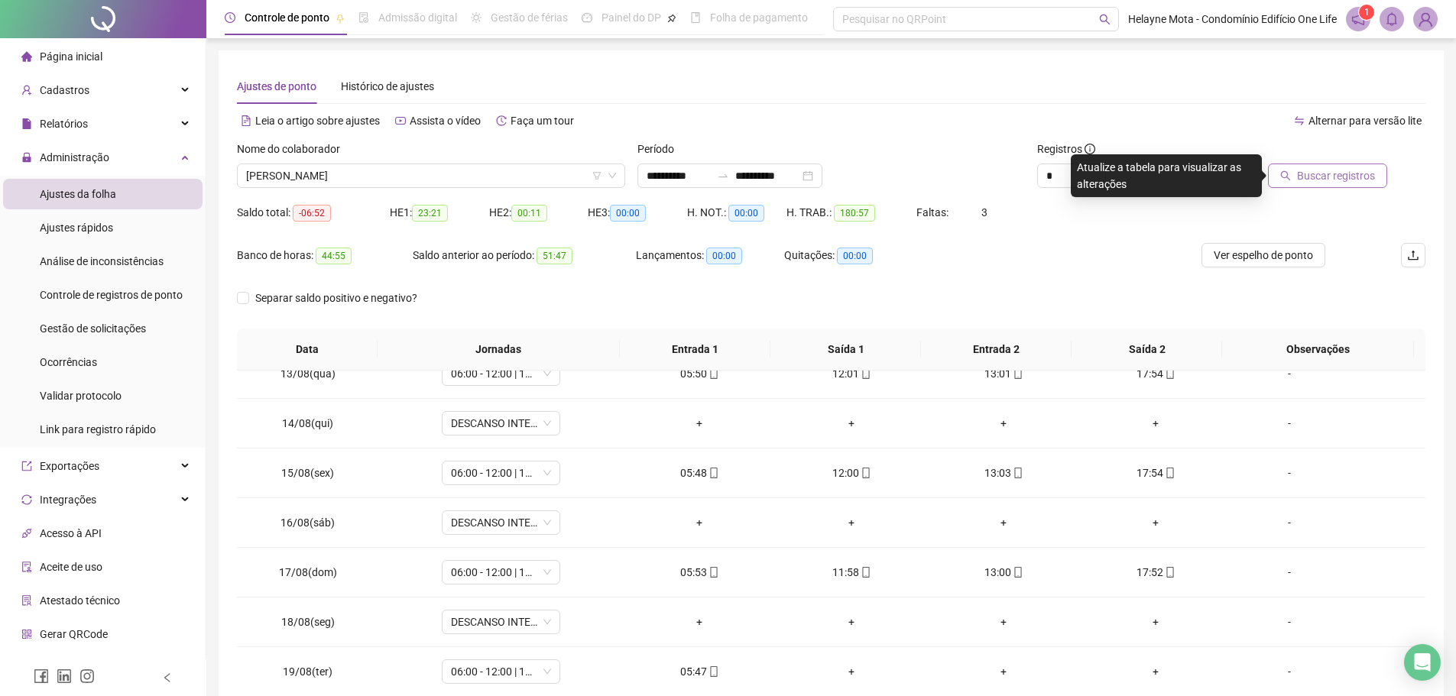
click at [1331, 177] on span "Buscar registros" at bounding box center [1336, 175] width 78 height 17
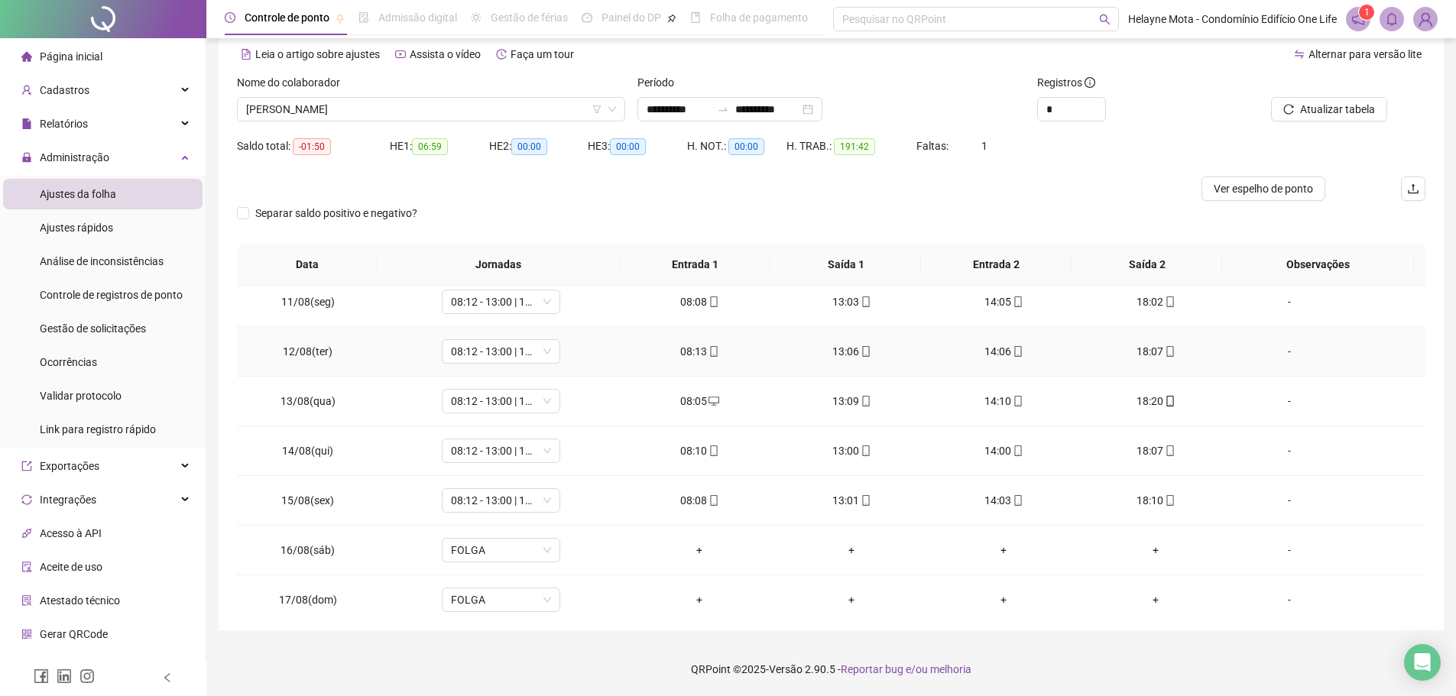
scroll to position [858, 0]
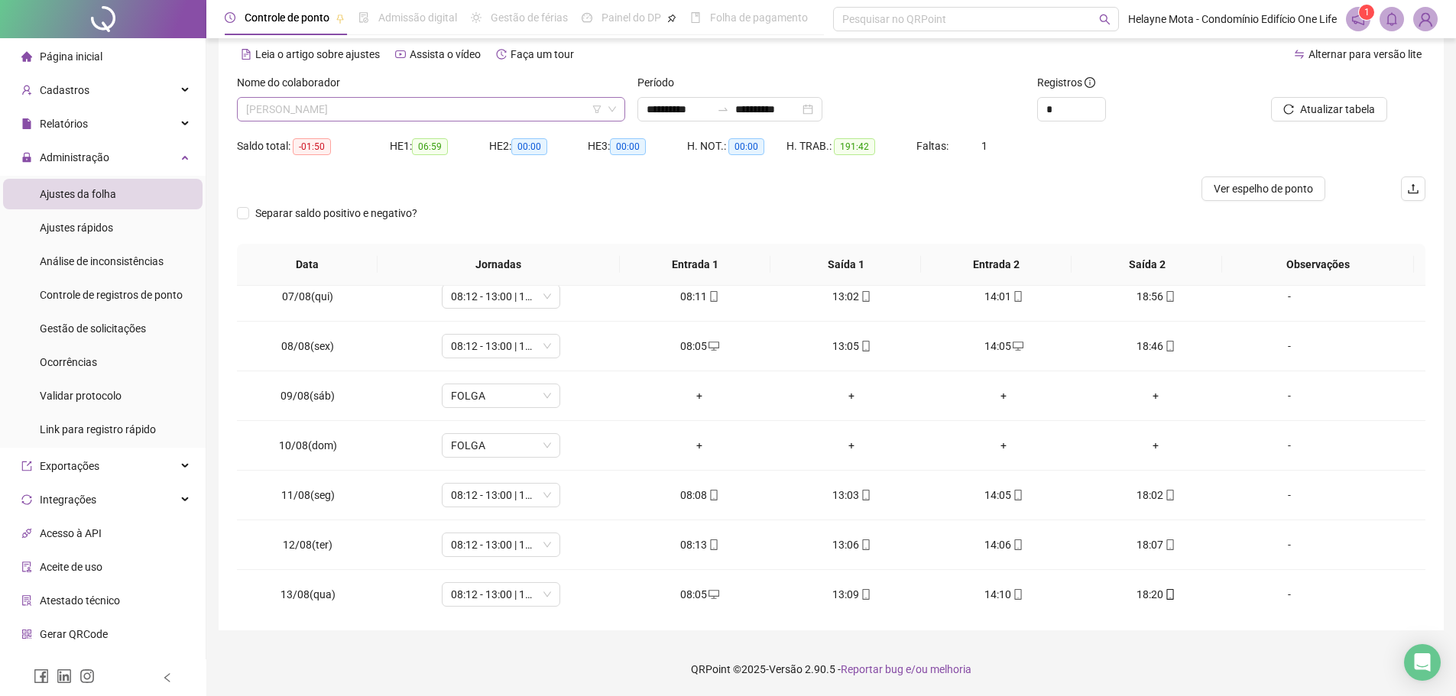
click at [397, 104] on span "[PERSON_NAME]" at bounding box center [431, 109] width 370 height 23
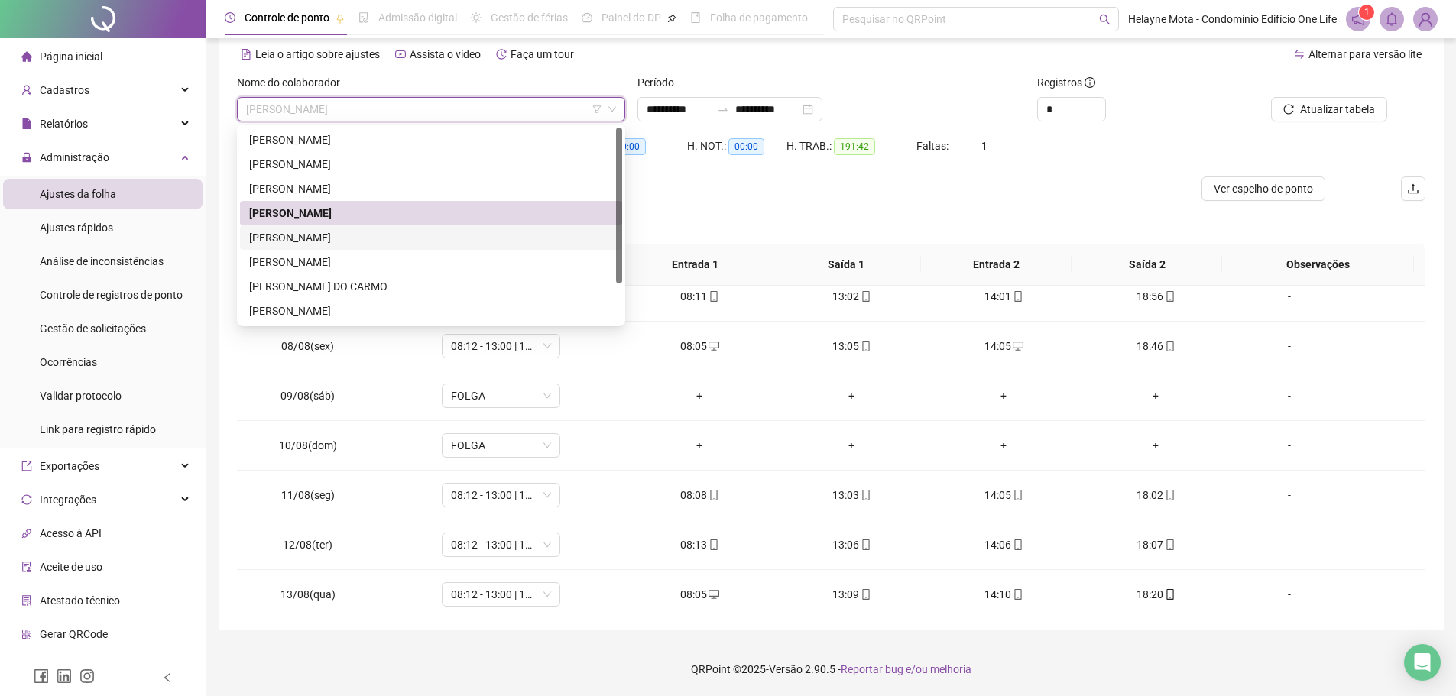
click at [326, 237] on div "[PERSON_NAME]" at bounding box center [431, 237] width 364 height 17
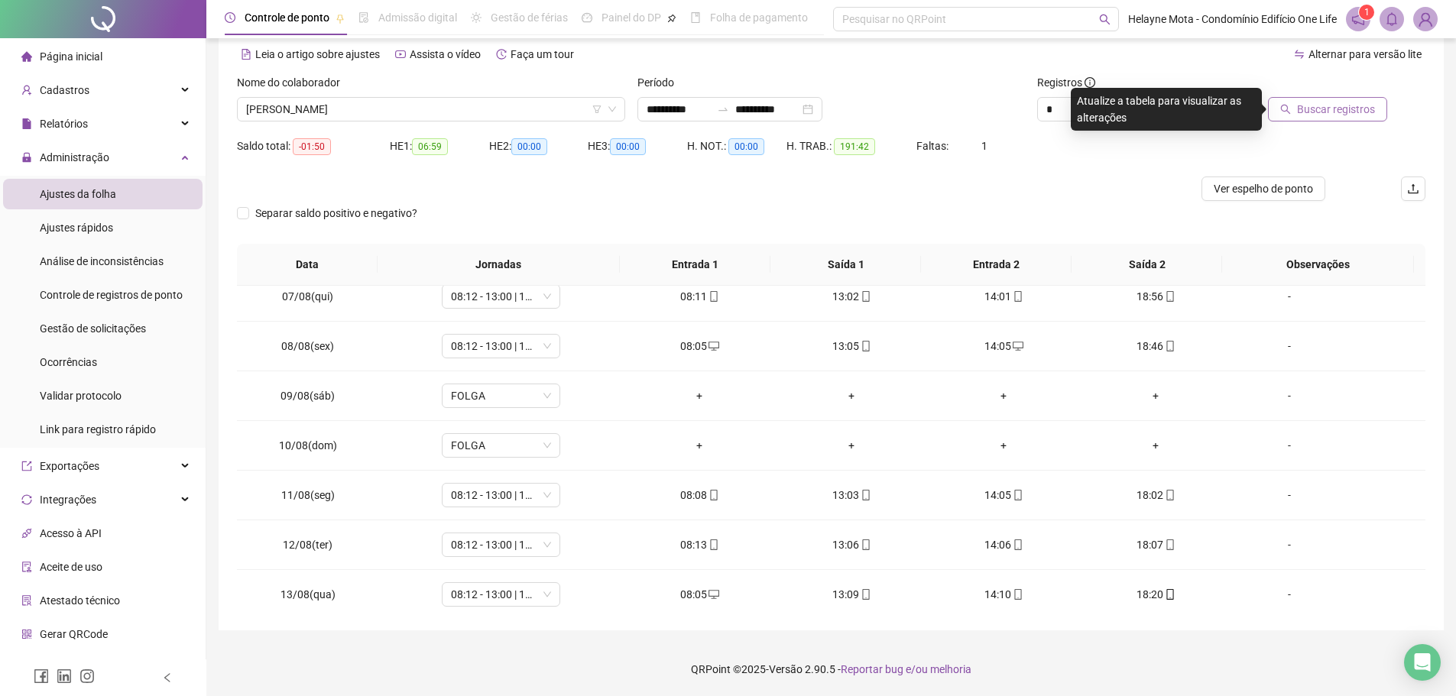
click at [1323, 110] on span "Buscar registros" at bounding box center [1336, 109] width 78 height 17
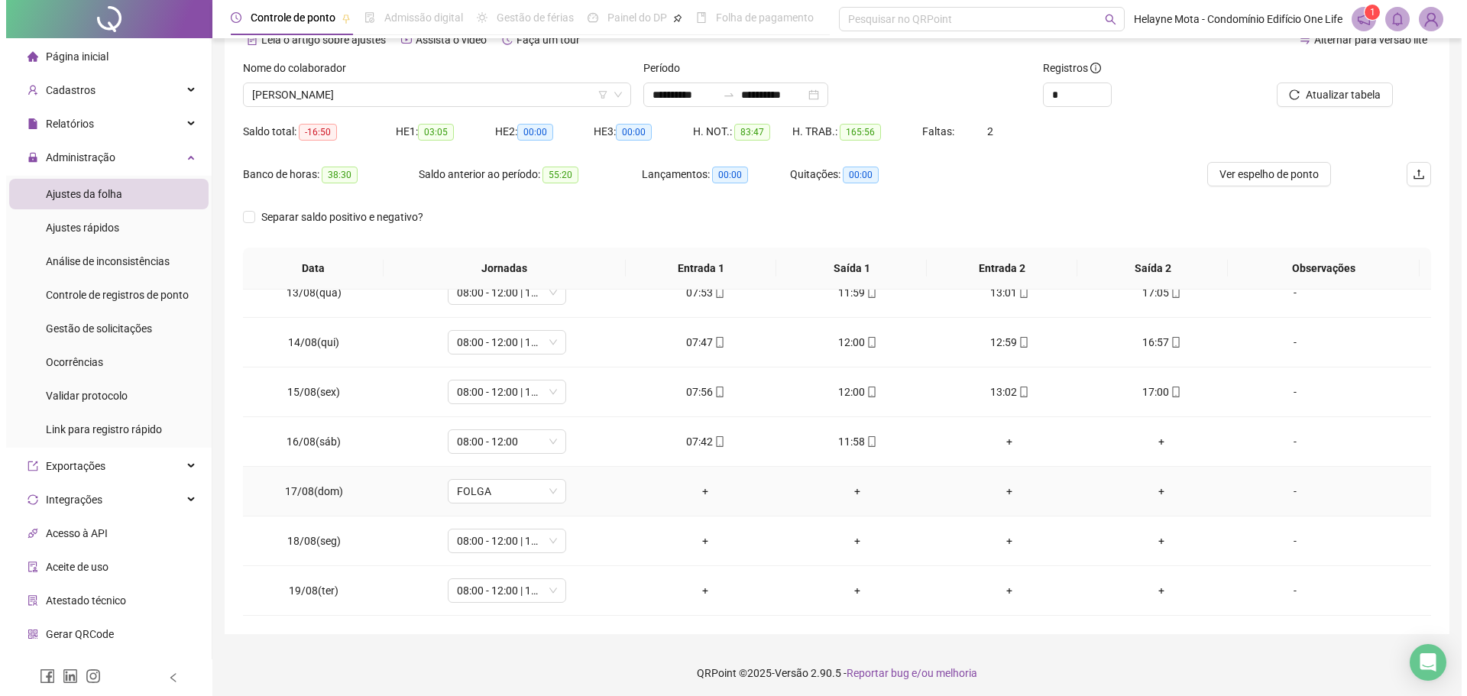
scroll to position [85, 0]
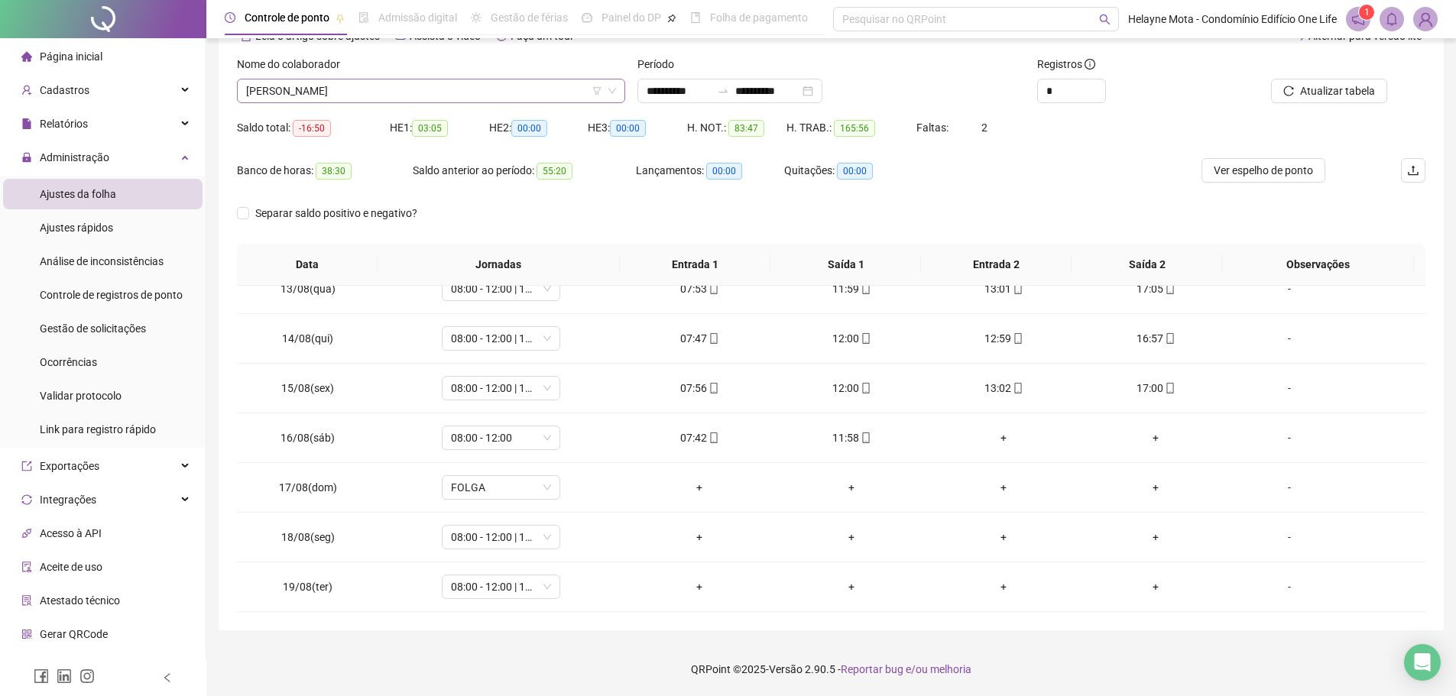
click at [392, 85] on span "[PERSON_NAME]" at bounding box center [431, 90] width 370 height 23
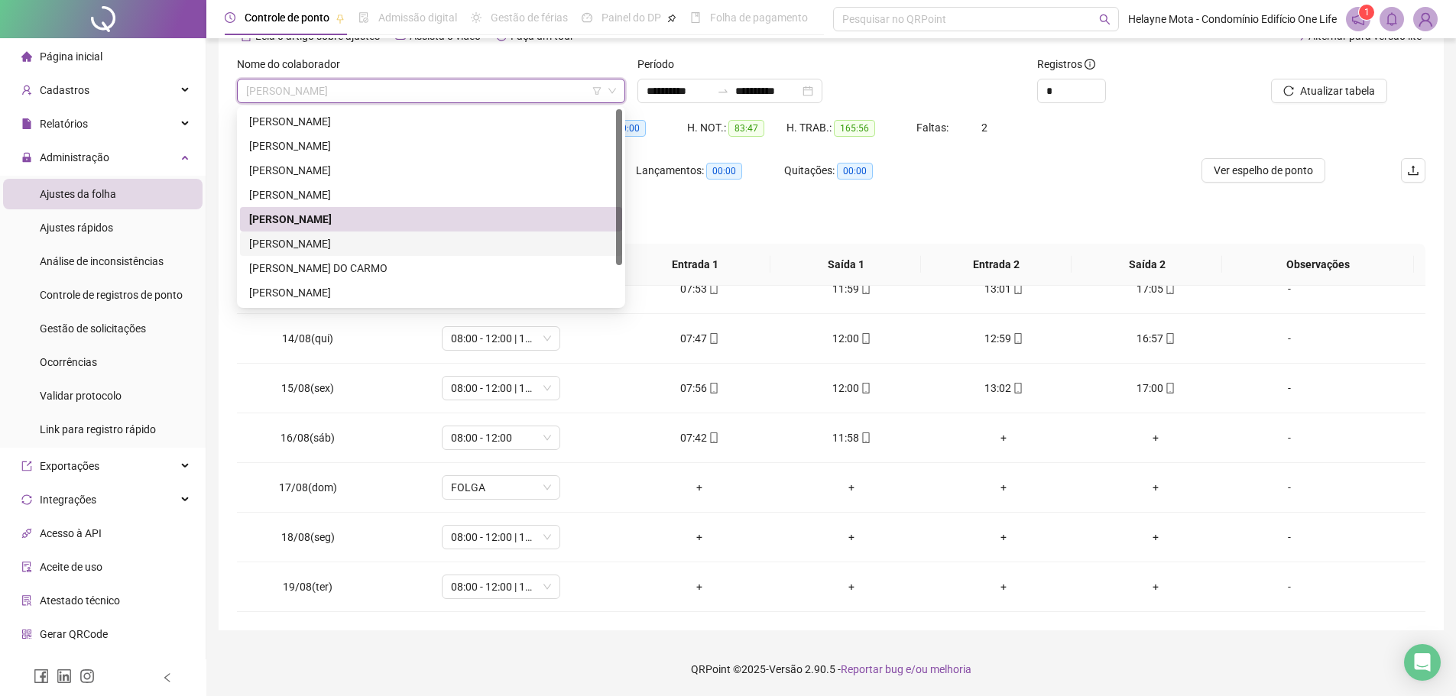
click at [336, 241] on div "[PERSON_NAME]" at bounding box center [431, 243] width 364 height 17
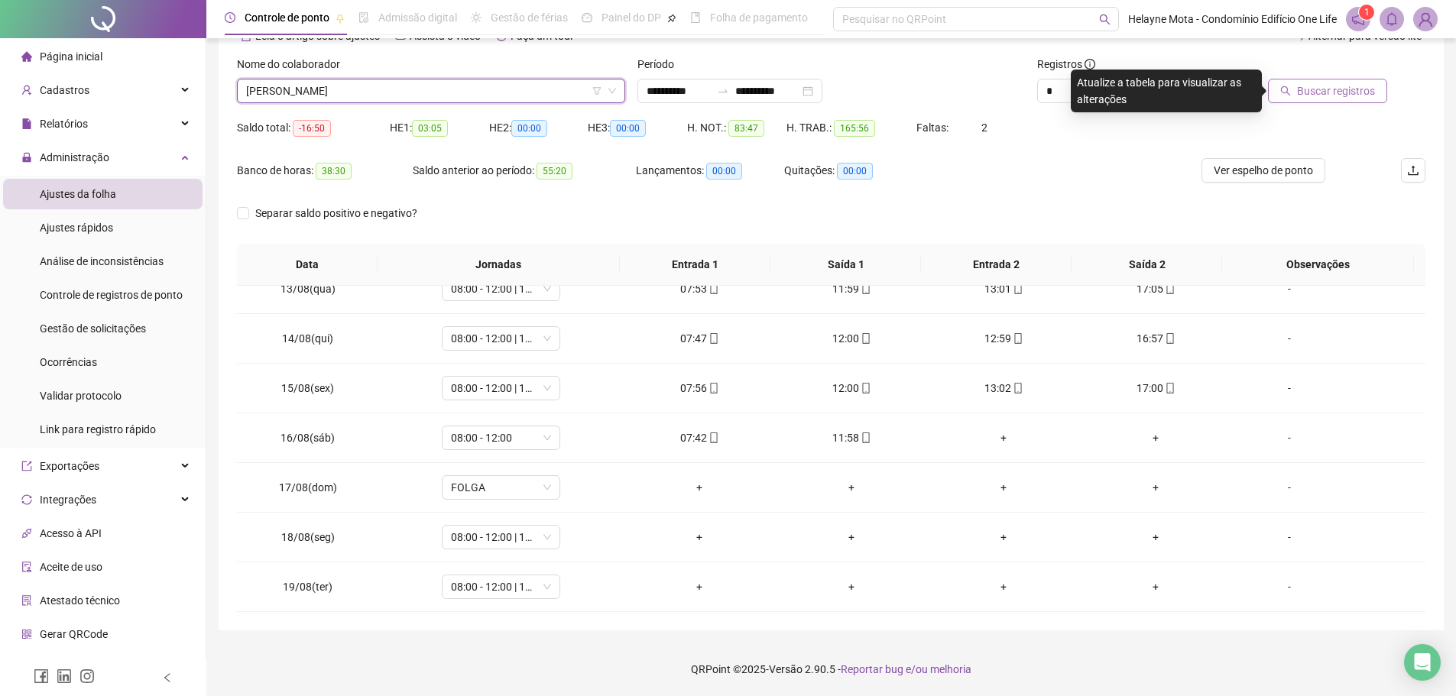
click at [1327, 86] on span "Buscar registros" at bounding box center [1336, 91] width 78 height 17
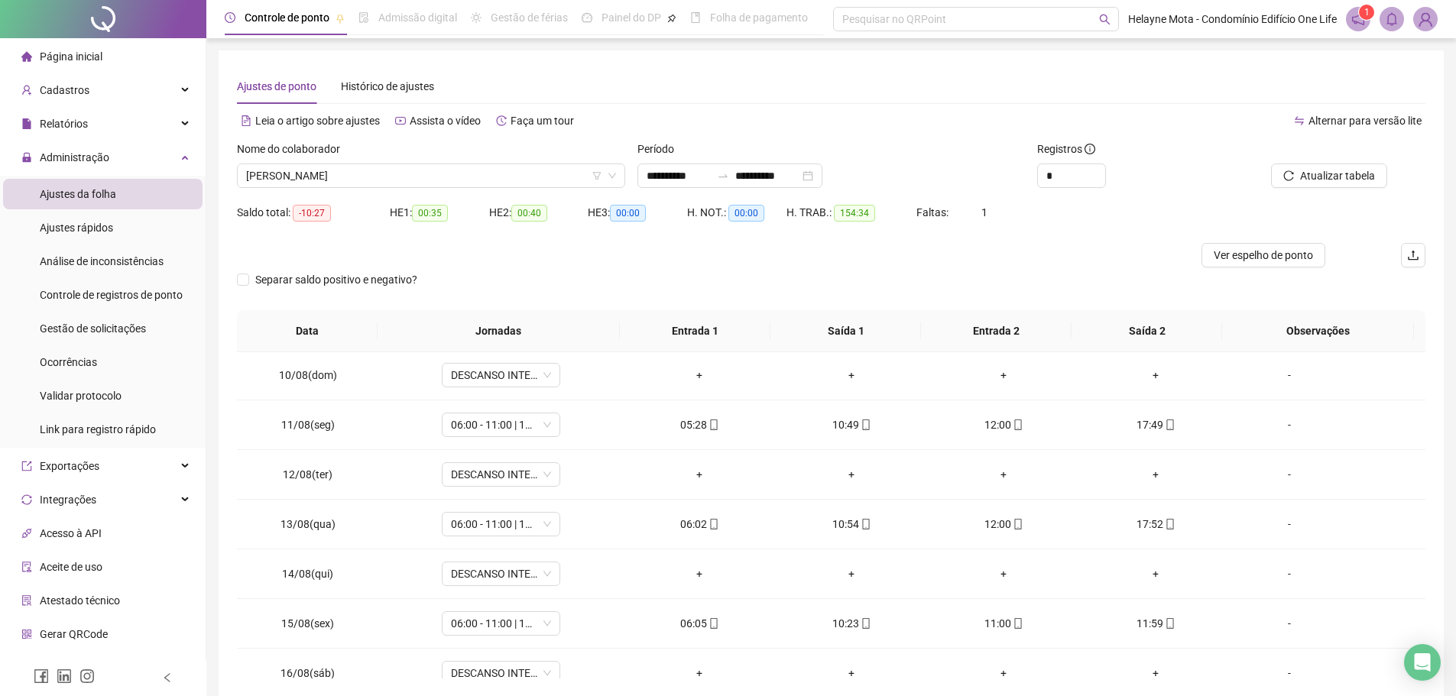
scroll to position [1164, 0]
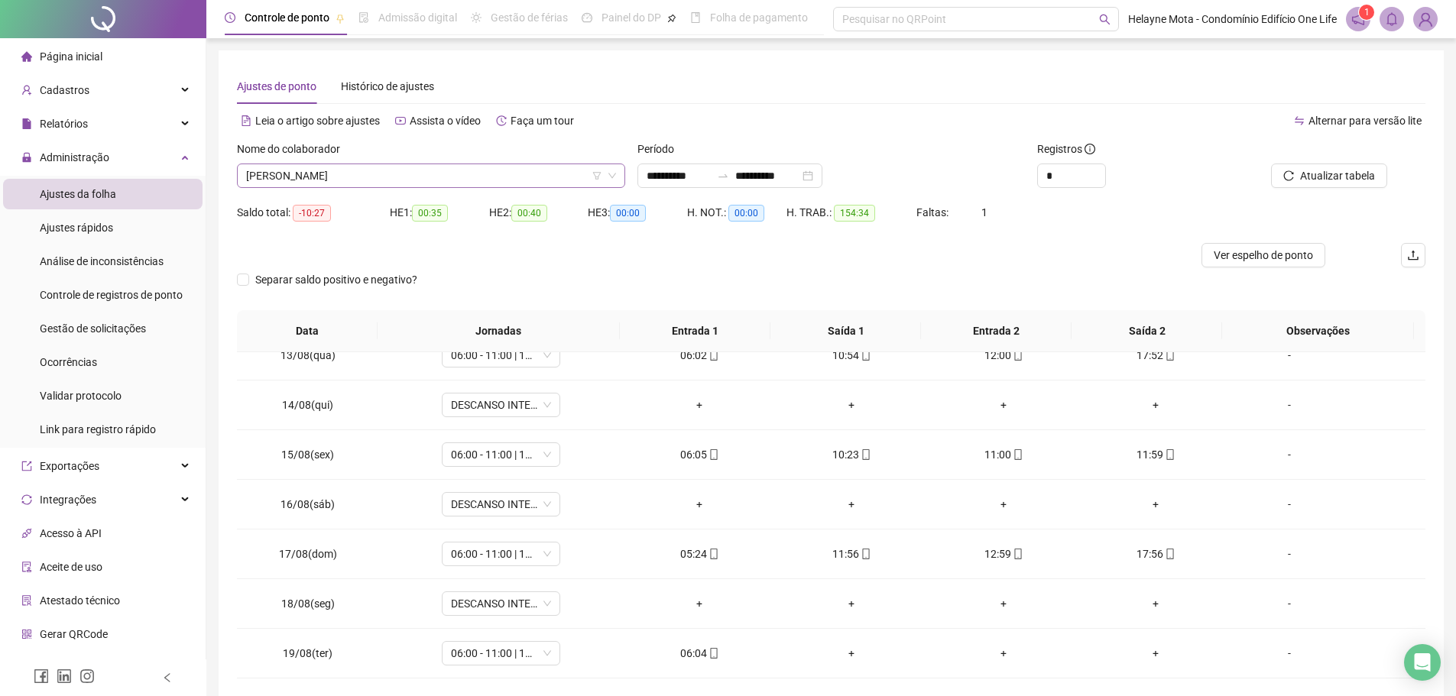
click at [443, 166] on span "[PERSON_NAME]" at bounding box center [431, 175] width 370 height 23
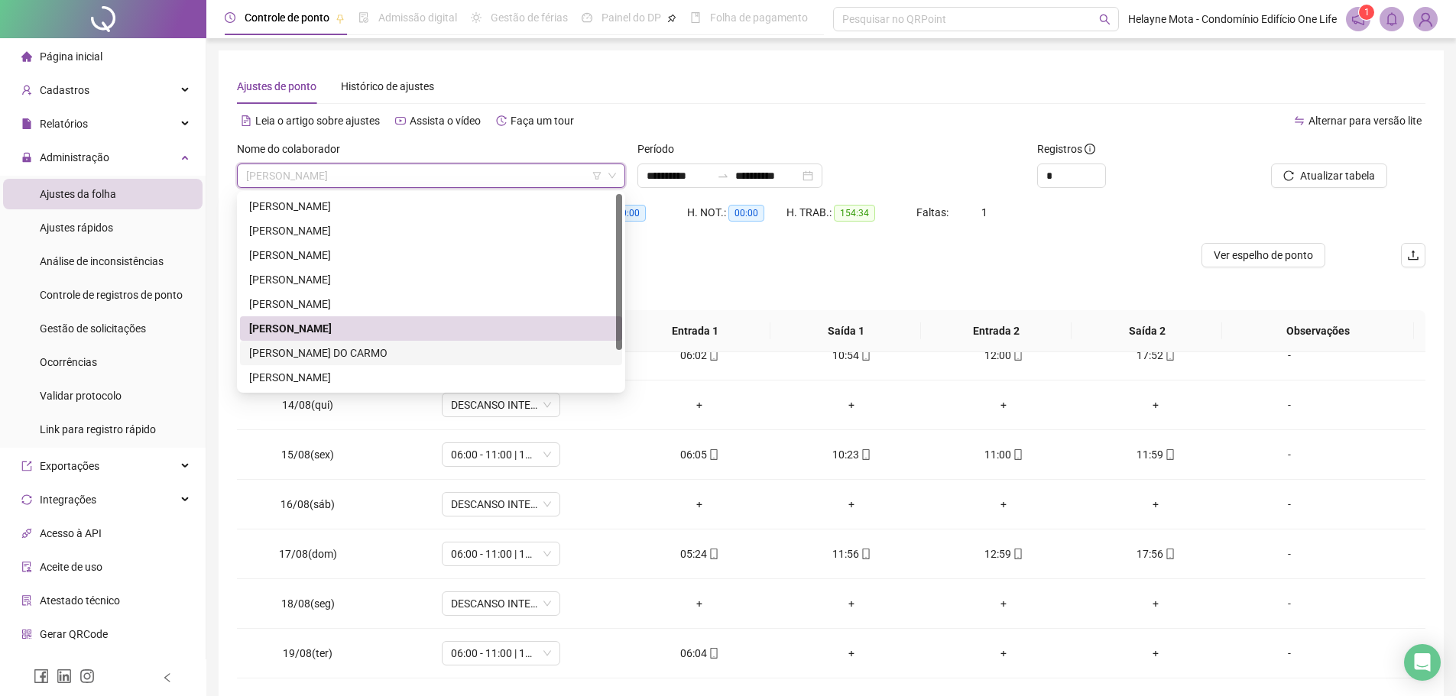
click at [342, 349] on div "[PERSON_NAME] DO CARMO" at bounding box center [431, 353] width 364 height 17
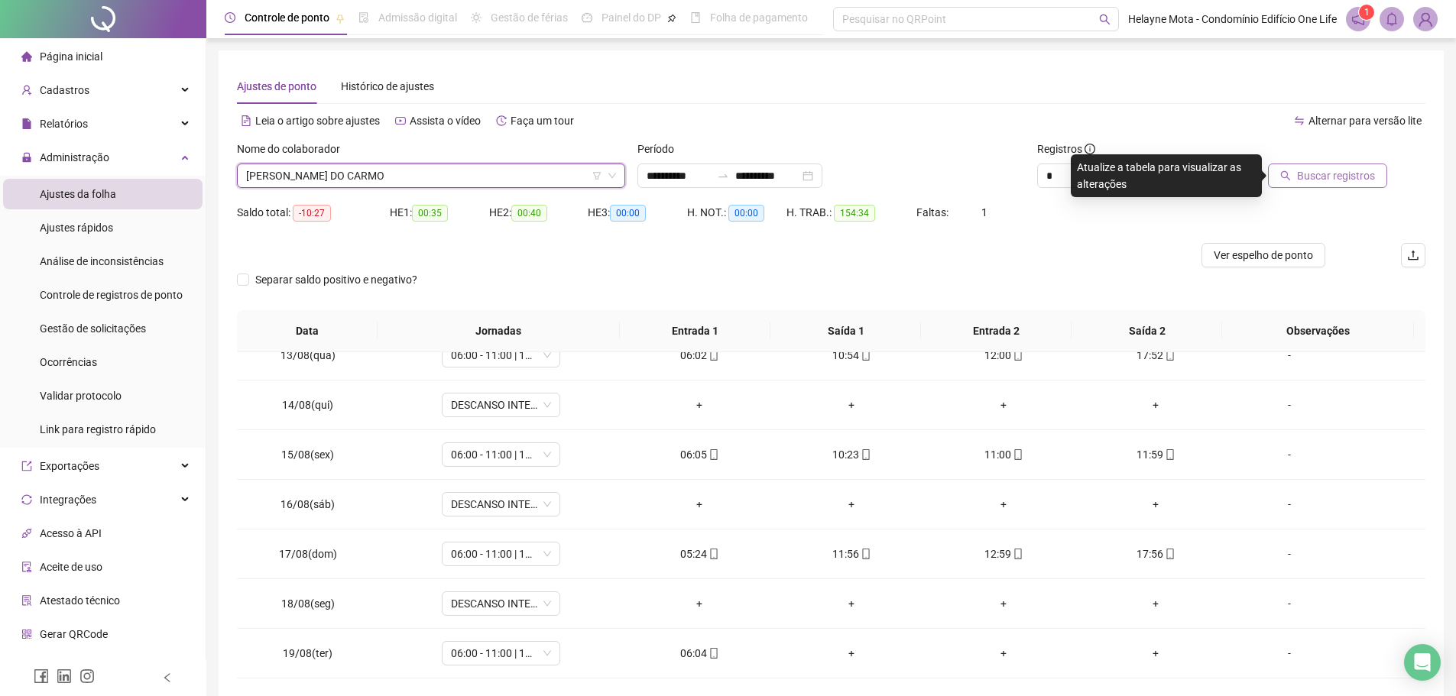
click at [1330, 170] on span "Buscar registros" at bounding box center [1336, 175] width 78 height 17
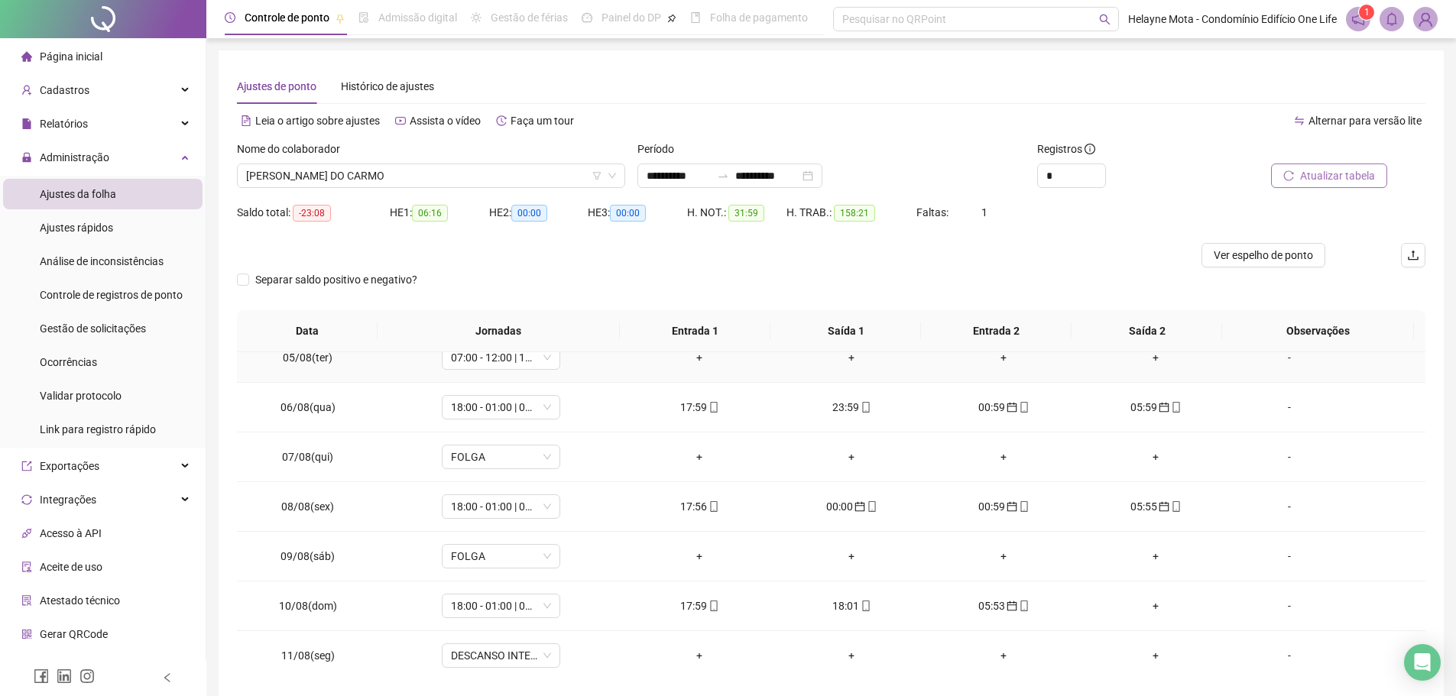
scroll to position [841, 0]
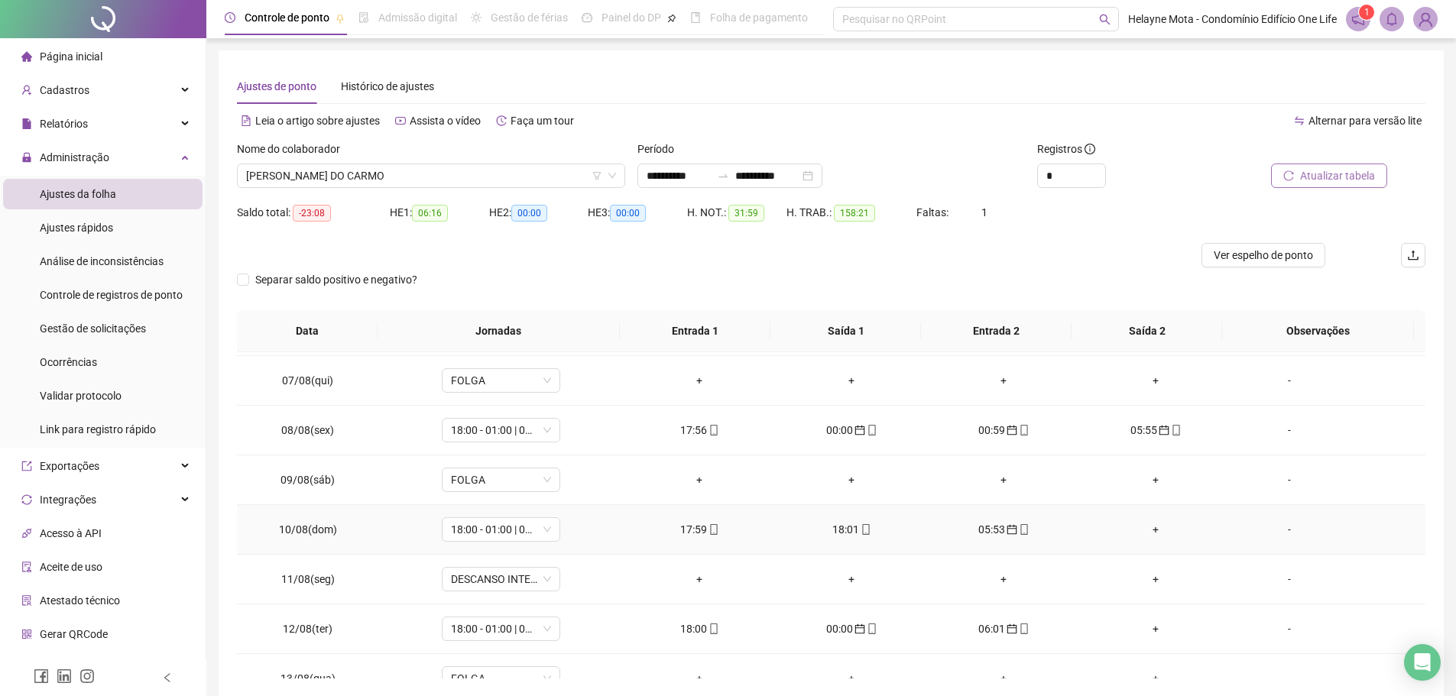
click at [835, 529] on div "18:01" at bounding box center [852, 529] width 128 height 17
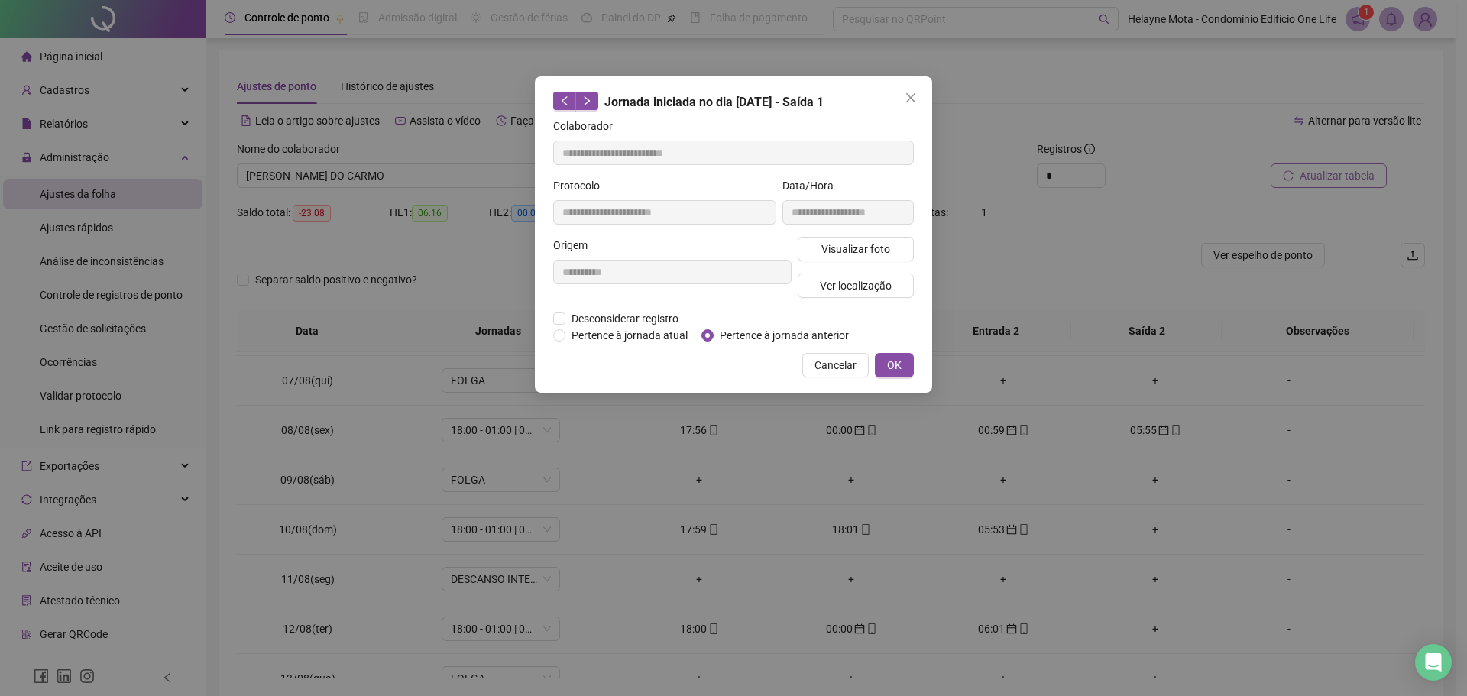
type input "**********"
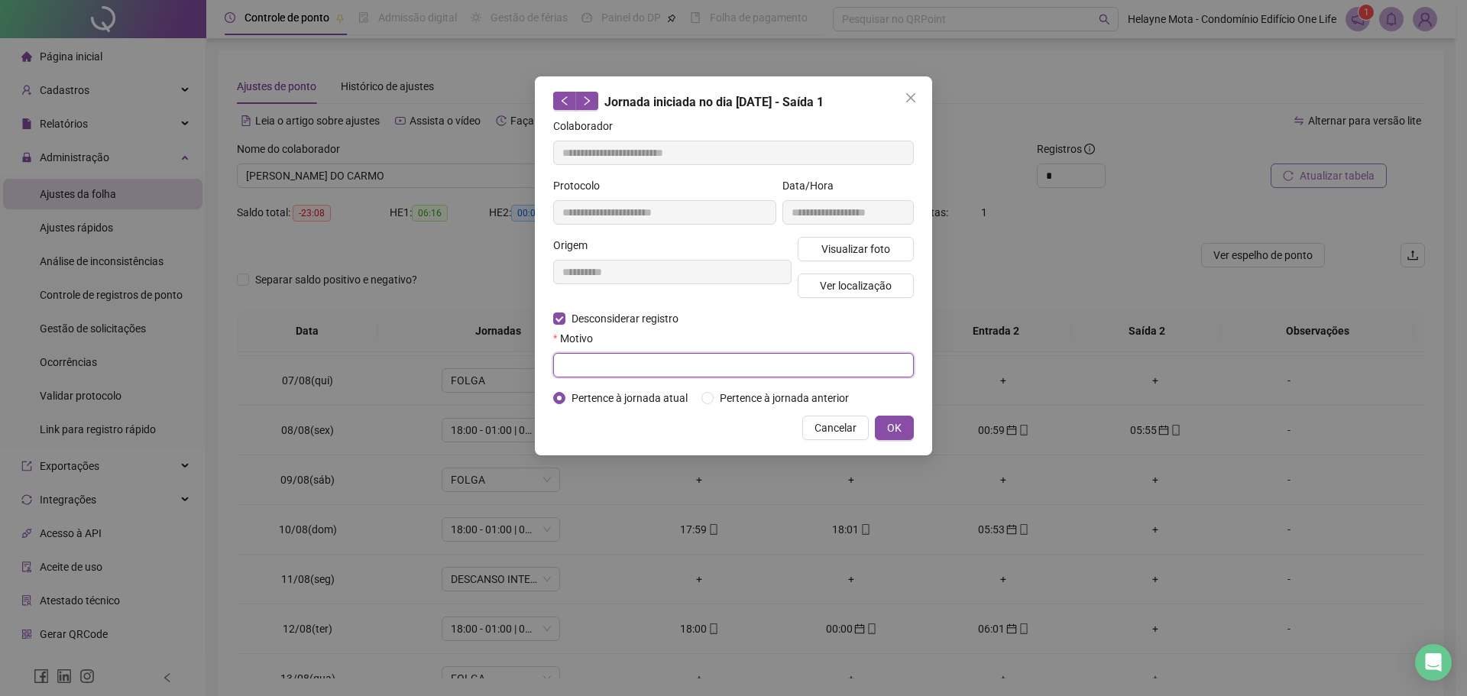
click at [606, 358] on input "text" at bounding box center [733, 365] width 361 height 24
type input "**********"
drag, startPoint x: 899, startPoint y: 423, endPoint x: 970, endPoint y: 446, distance: 73.7
click at [901, 423] on span "OK" at bounding box center [894, 428] width 15 height 17
